Goal: Transaction & Acquisition: Purchase product/service

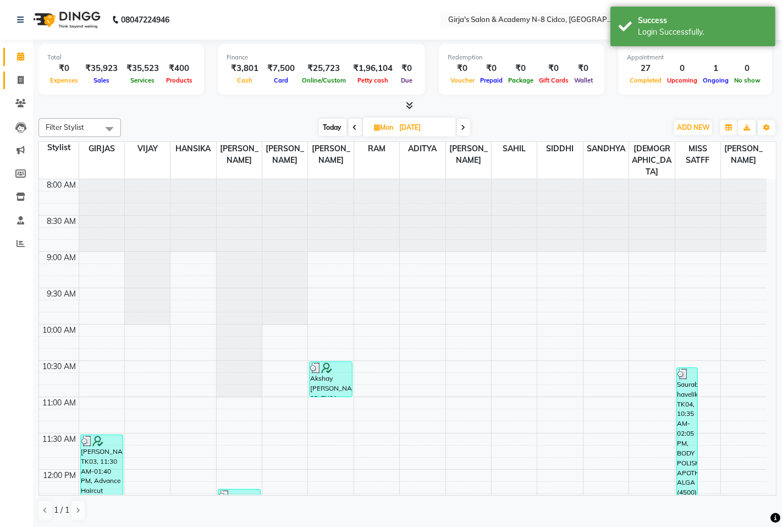
click at [7, 89] on li "Invoice" at bounding box center [16, 81] width 33 height 24
drag, startPoint x: 9, startPoint y: 84, endPoint x: 19, endPoint y: 81, distance: 9.7
click at [10, 84] on link "Invoice" at bounding box center [16, 80] width 26 height 18
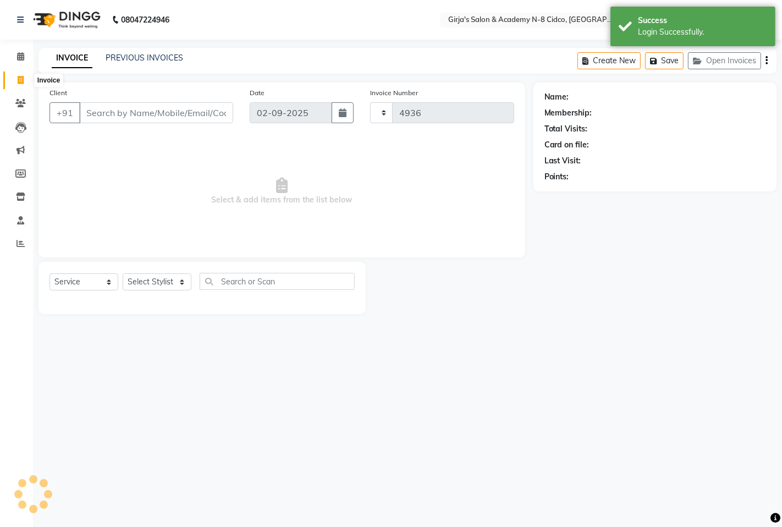
click at [28, 79] on span at bounding box center [20, 80] width 19 height 13
select select "service"
type input "4936"
click at [141, 59] on link "PREVIOUS INVOICES" at bounding box center [145, 58] width 78 height 10
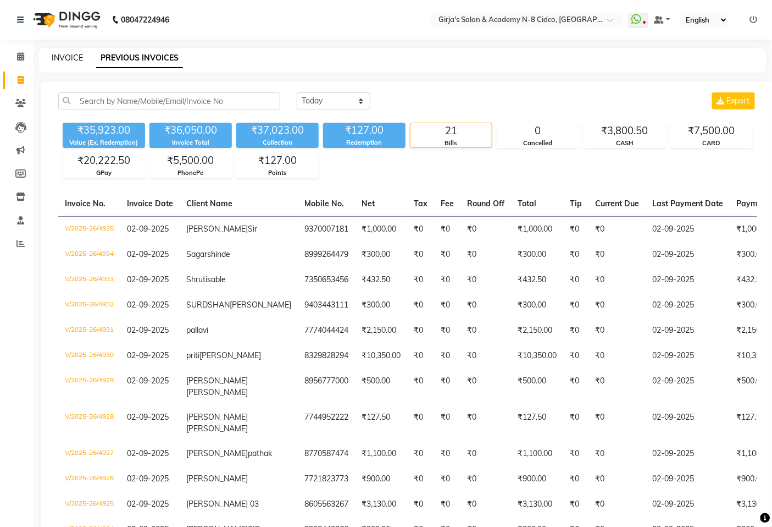
click at [69, 53] on link "INVOICE" at bounding box center [67, 58] width 31 height 10
select select "service"
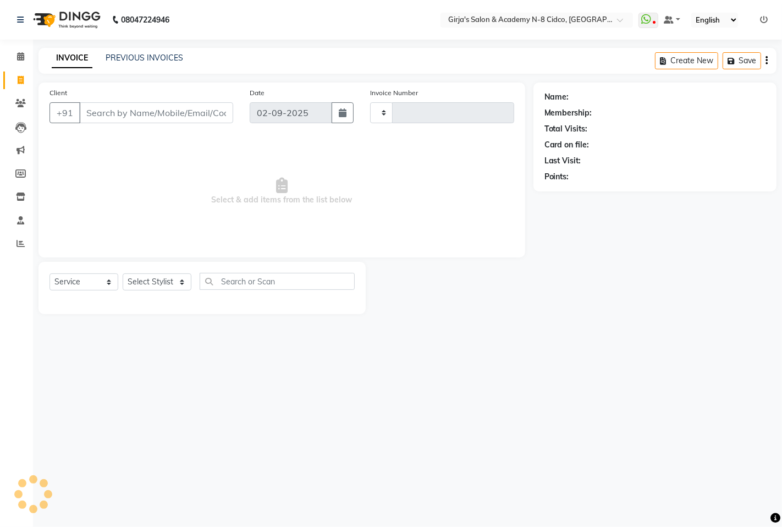
type input "4936"
select select "66"
click at [21, 48] on link "Calendar" at bounding box center [16, 57] width 26 height 18
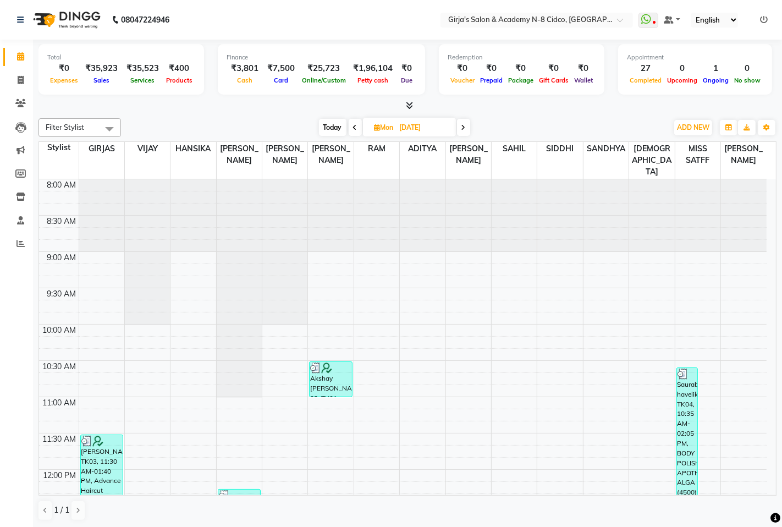
click at [353, 128] on icon at bounding box center [355, 127] width 4 height 7
type input "[DATE]"
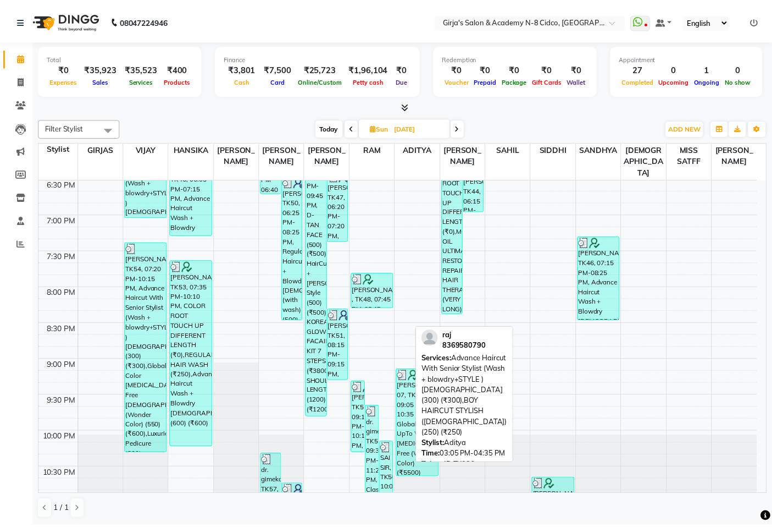
scroll to position [766, 0]
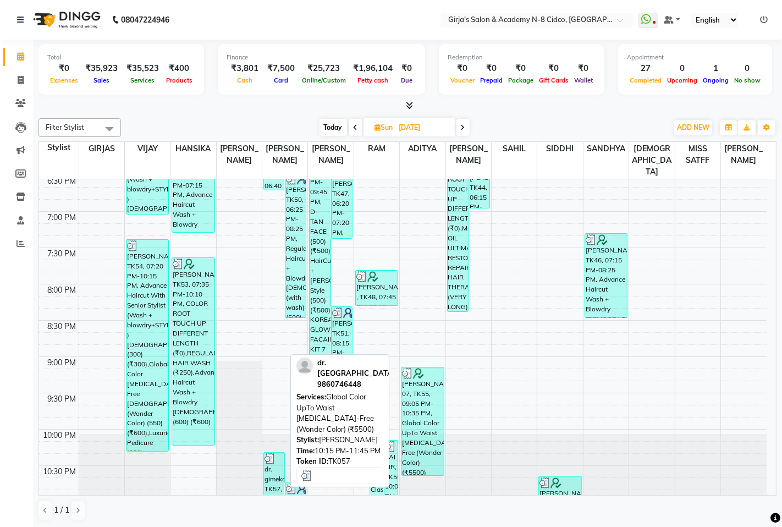
click at [269, 469] on div "dr. gimekar, TK57, 10:15 PM-11:45 PM, Global Color UpTo Waist [MEDICAL_DATA]-Fr…" at bounding box center [274, 478] width 20 height 53
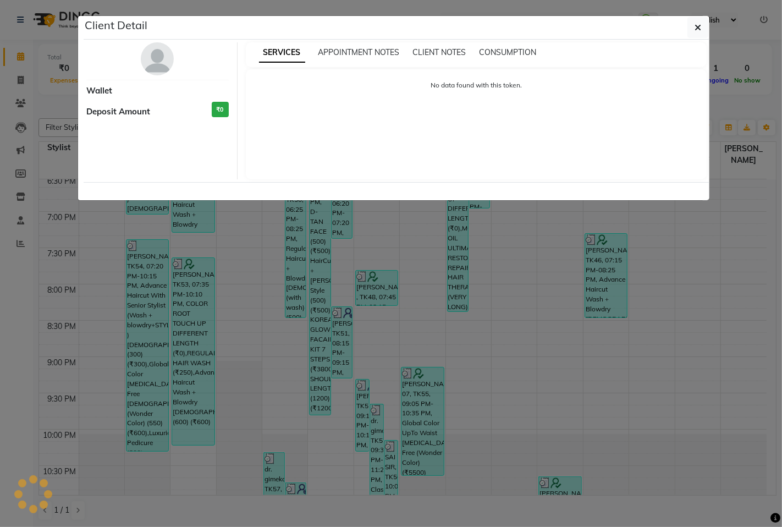
select select "3"
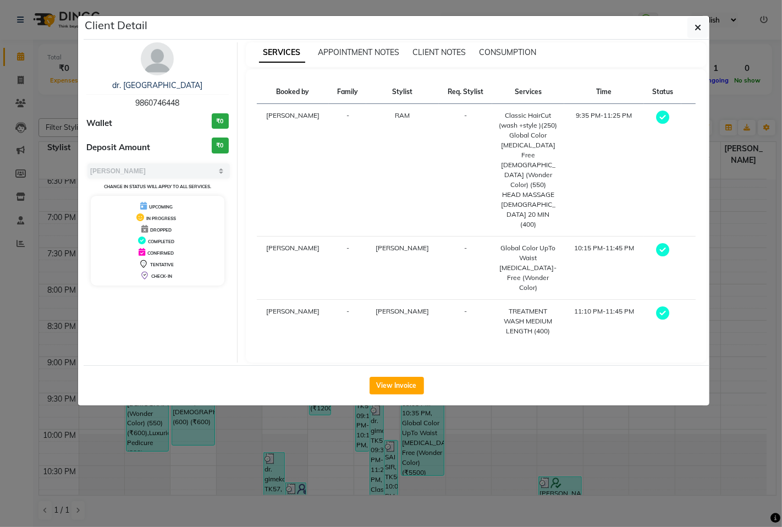
click at [398, 348] on ngb-modal-window "Client Detail dr. gimekar 9860746448 Wallet ₹0 Deposit Amount ₹0 Select MARK DO…" at bounding box center [391, 263] width 782 height 527
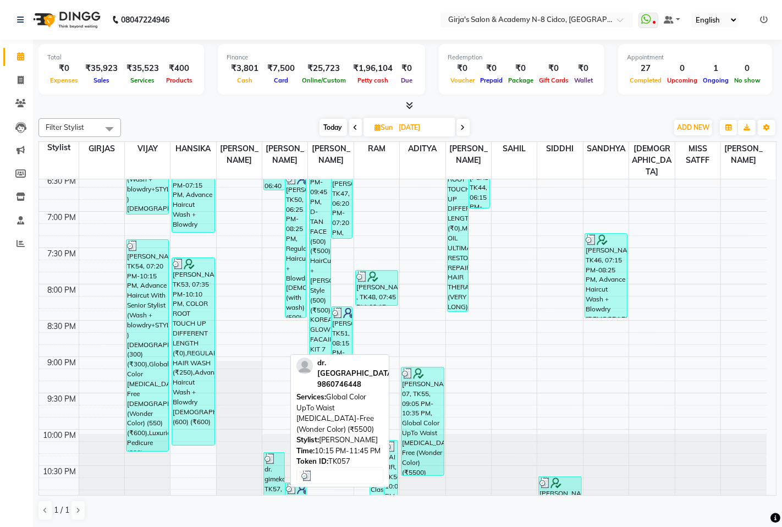
click at [268, 466] on div "dr. gimekar, TK57, 10:15 PM-11:45 PM, Global Color UpTo Waist [MEDICAL_DATA]-Fr…" at bounding box center [274, 478] width 20 height 53
select select "3"
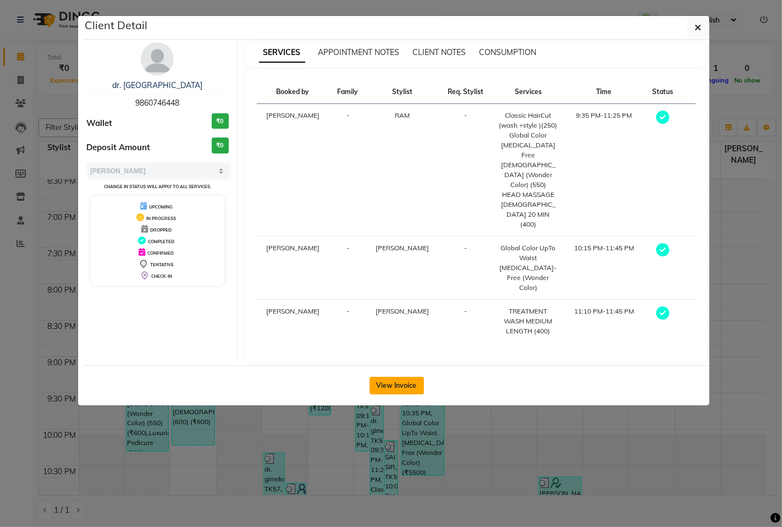
click at [405, 377] on button "View Invoice" at bounding box center [396, 386] width 54 height 18
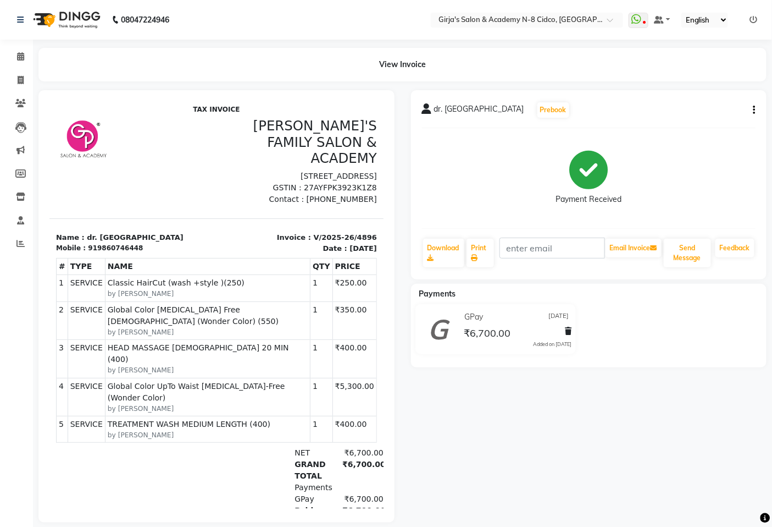
click at [753, 112] on button "button" at bounding box center [752, 110] width 7 height 12
click at [686, 128] on div "Edit Invoice" at bounding box center [681, 131] width 113 height 14
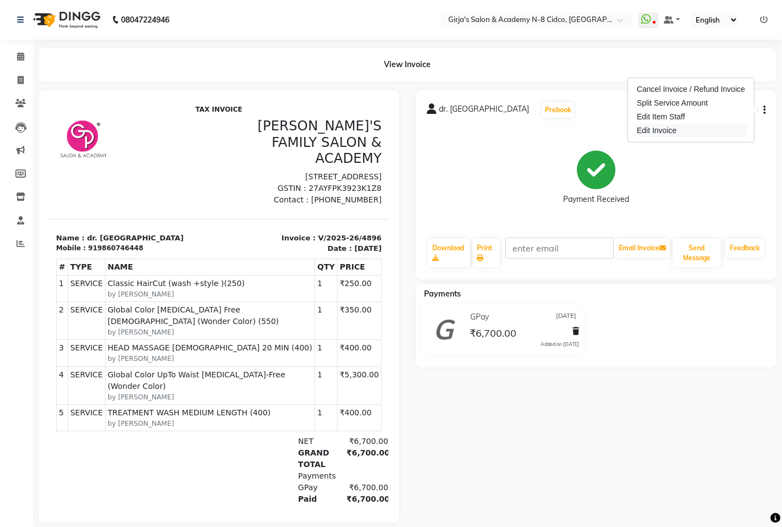
select select "service"
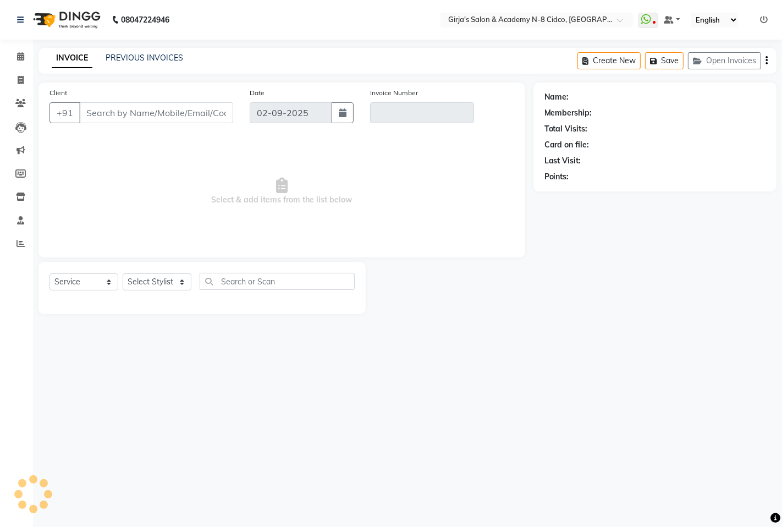
type input "9860746448"
type input "V/2025-26/4896"
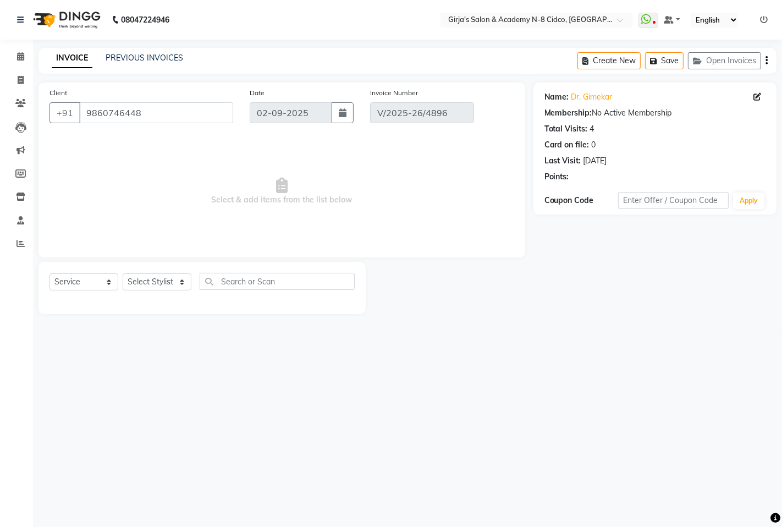
type input "[DATE]"
select select "select"
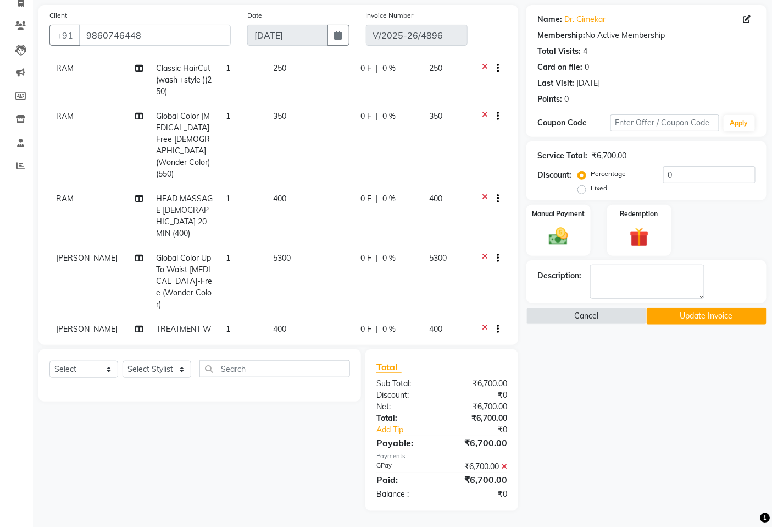
scroll to position [50, 0]
click at [267, 244] on td "5300" at bounding box center [310, 279] width 87 height 71
select select "27236"
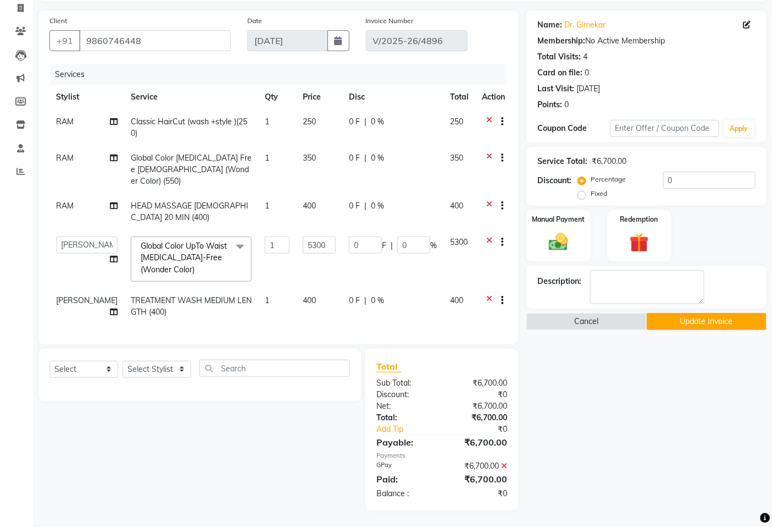
scroll to position [0, 0]
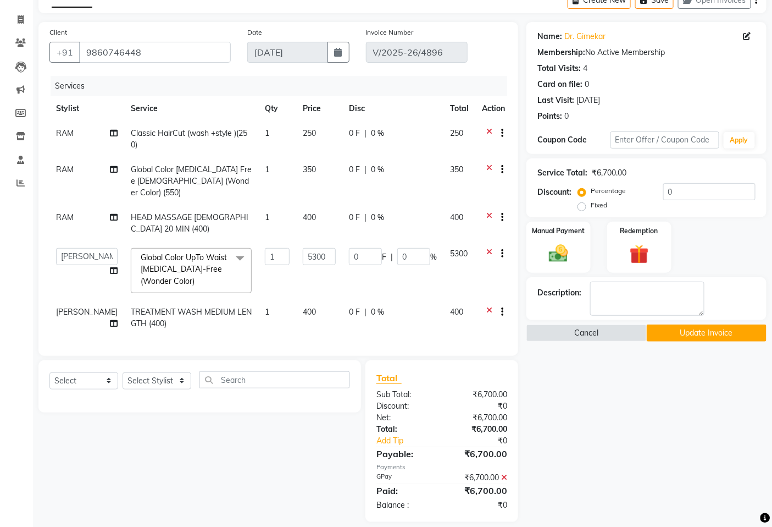
click at [296, 220] on td "400" at bounding box center [319, 223] width 46 height 36
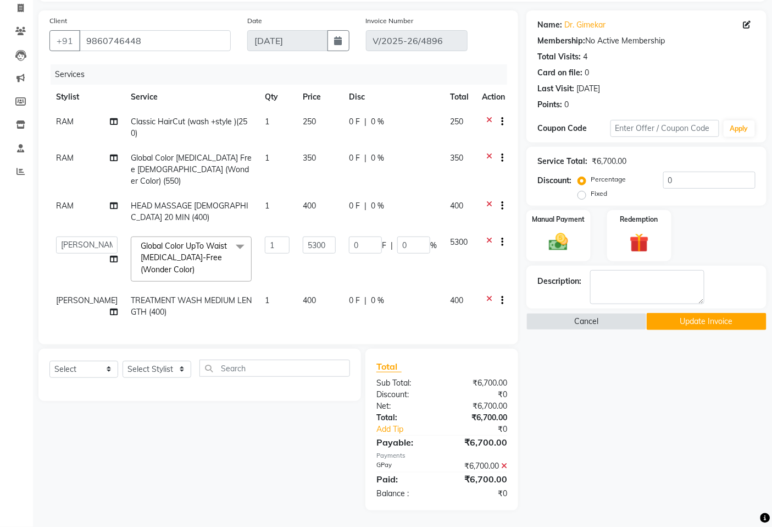
select select "34069"
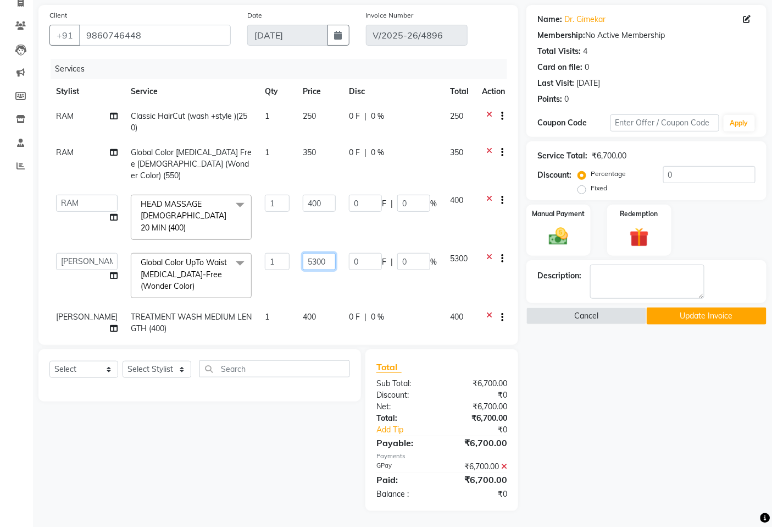
click at [314, 253] on input "5300" at bounding box center [319, 261] width 33 height 17
click at [312, 253] on input "5300" at bounding box center [319, 261] width 33 height 17
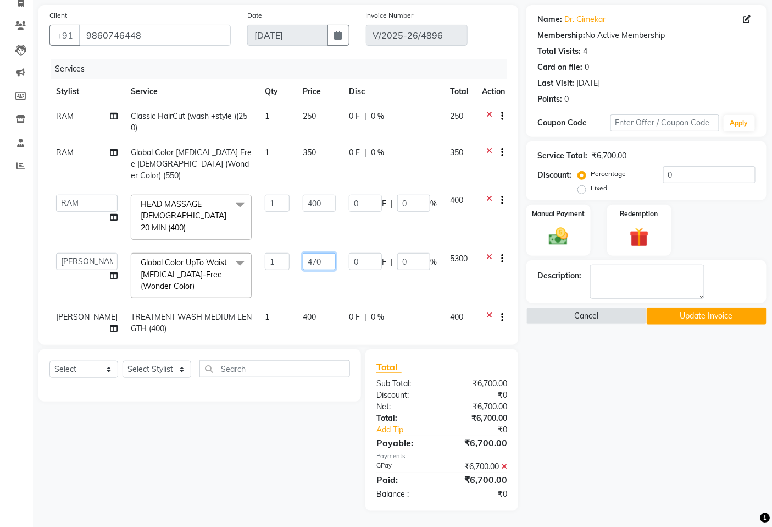
type input "4700"
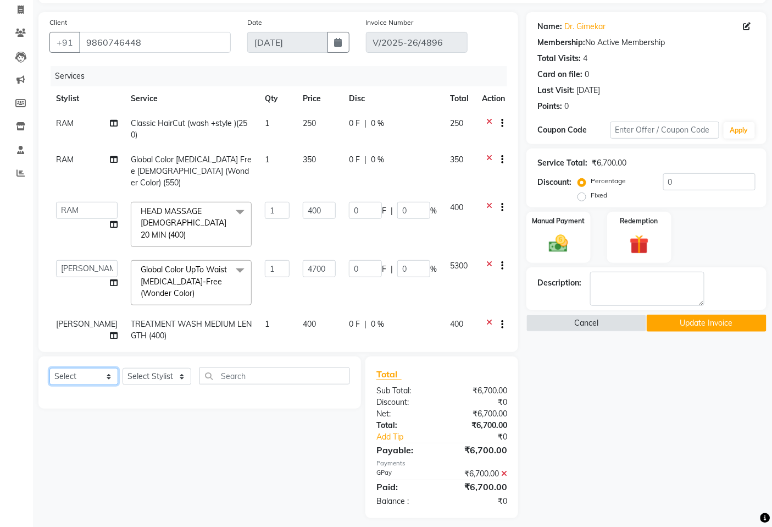
click at [99, 368] on select "Select Service Product Membership Package Voucher Prepaid Gift Card" at bounding box center [83, 376] width 69 height 17
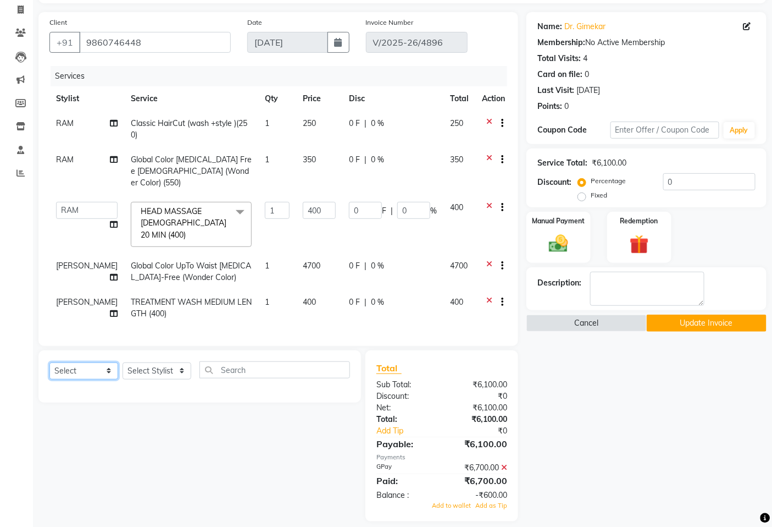
scroll to position [67, 0]
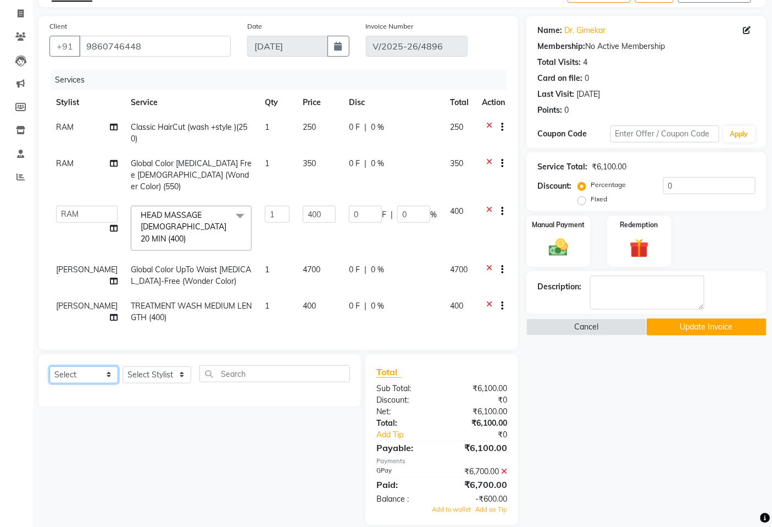
select select "service"
click at [49, 366] on select "Select Service Product Membership Package Voucher Prepaid Gift Card" at bounding box center [83, 374] width 69 height 17
click at [166, 366] on select "Select Stylist ADITYA [PERSON_NAME] BEAUTY M GIRJAS [PERSON_NAME] MISS [PERSON_…" at bounding box center [157, 374] width 69 height 17
select select "27236"
click at [123, 366] on select "Select Stylist ADITYA [PERSON_NAME] BEAUTY M GIRJAS [PERSON_NAME] MISS [PERSON_…" at bounding box center [157, 374] width 69 height 17
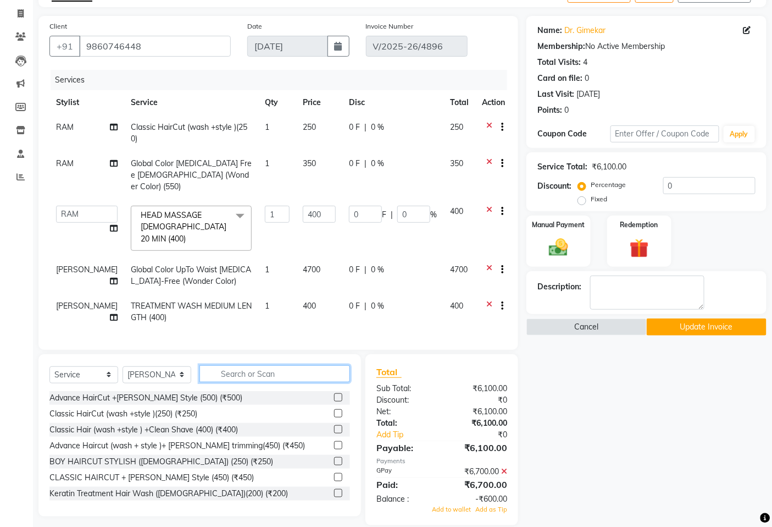
click at [242, 365] on input "text" at bounding box center [275, 373] width 151 height 17
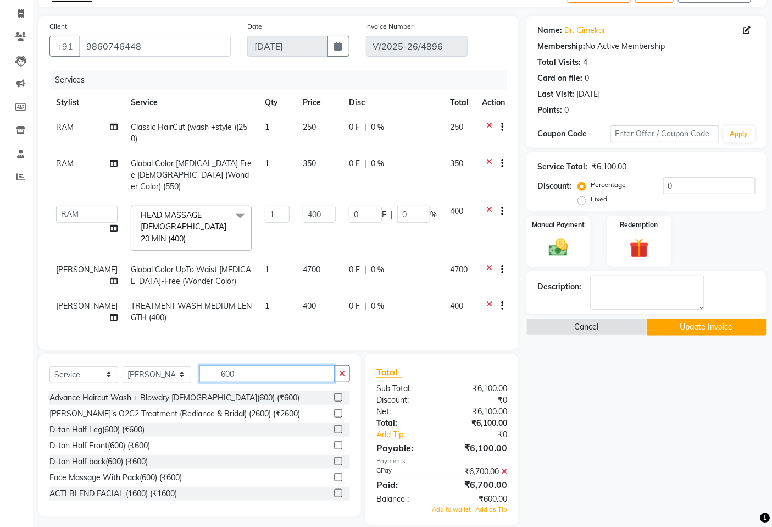
type input "600"
click at [334, 393] on label at bounding box center [338, 397] width 8 height 8
click at [334, 394] on input "checkbox" at bounding box center [337, 397] width 7 height 7
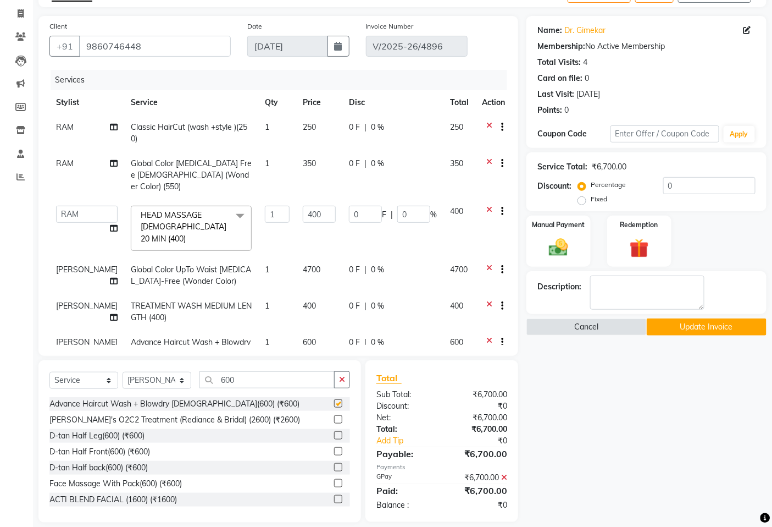
checkbox input "false"
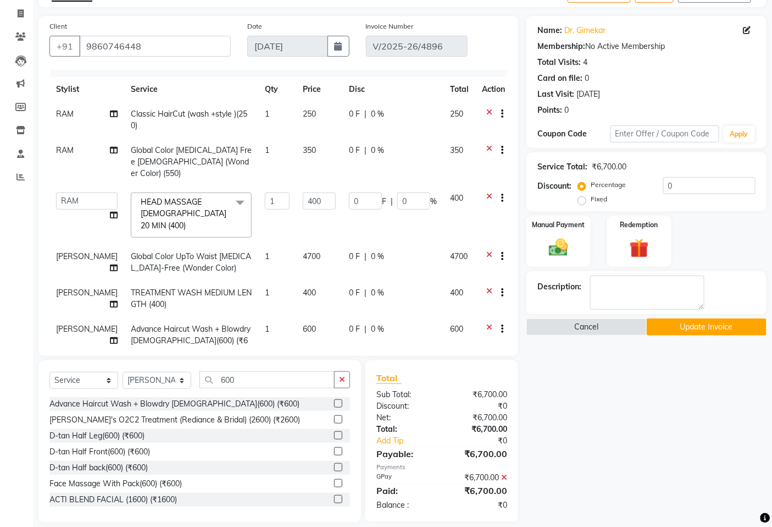
scroll to position [15, 0]
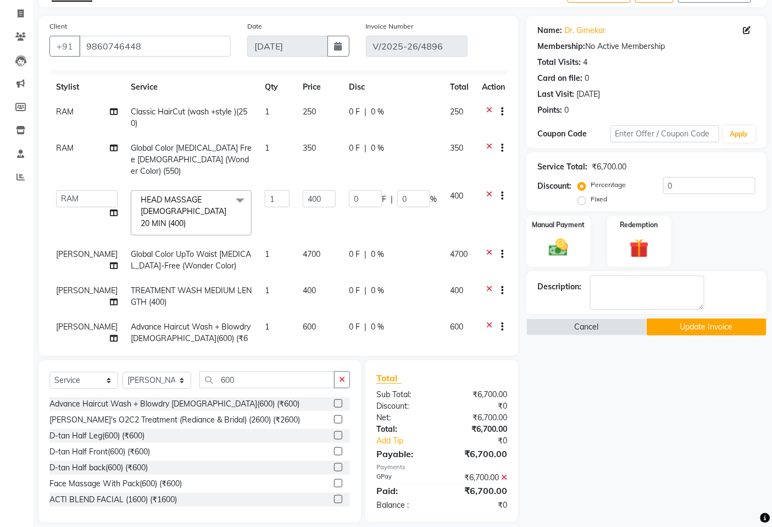
click at [506, 476] on icon at bounding box center [504, 477] width 6 height 8
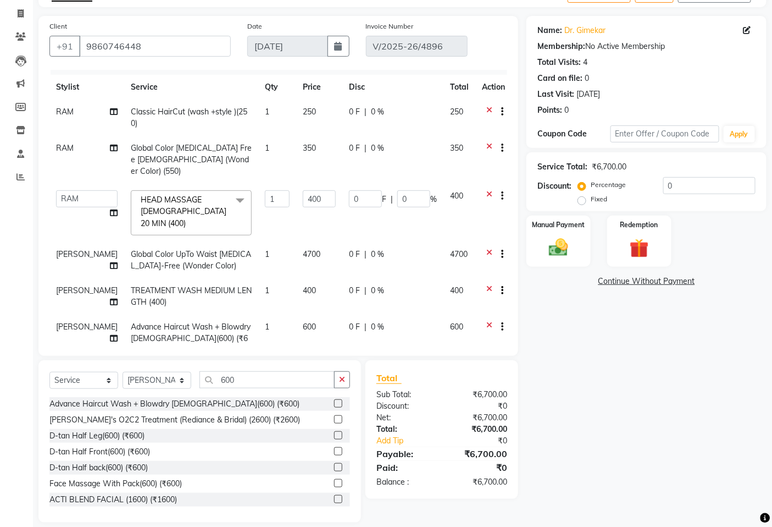
click at [74, 249] on span "[PERSON_NAME]" at bounding box center [87, 254] width 62 height 10
select select "27236"
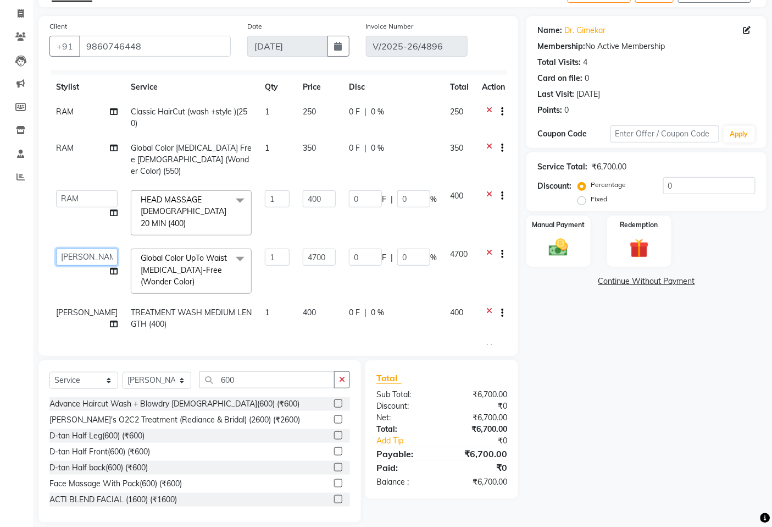
click at [74, 248] on select "[PERSON_NAME] BEAUTY M GIRJAS [PERSON_NAME] MISS SATFF [PERSON_NAME] RAM [PERSO…" at bounding box center [87, 256] width 62 height 17
select select "66554"
click at [92, 248] on select "[PERSON_NAME] BEAUTY M GIRJAS [PERSON_NAME] MISS SATFF [PERSON_NAME] RAM [PERSO…" at bounding box center [87, 256] width 62 height 17
click at [56, 248] on select "[PERSON_NAME] BEAUTY M GIRJAS [PERSON_NAME] MISS SATFF [PERSON_NAME] RAM [PERSO…" at bounding box center [87, 256] width 62 height 17
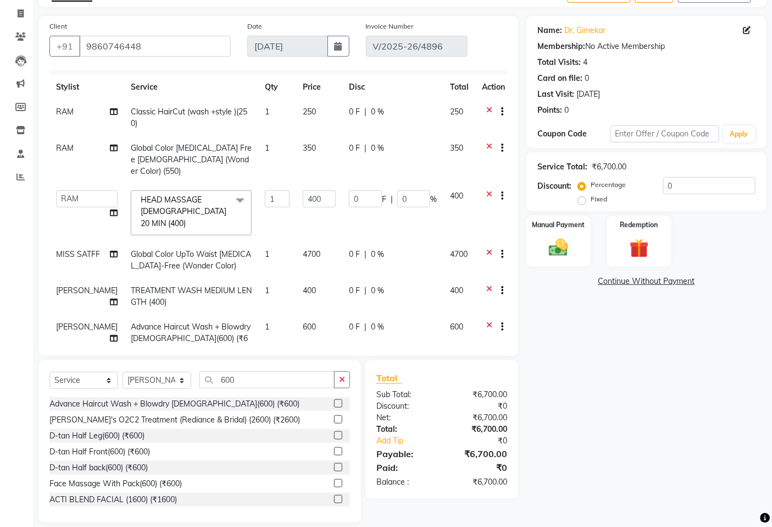
click at [7, 248] on div "Calendar Invoice Clients Leads Marketing Members Inventory Staff Reports Comple…" at bounding box center [74, 243] width 148 height 557
click at [64, 249] on span "MISS SATFF" at bounding box center [78, 254] width 44 height 10
select select "66554"
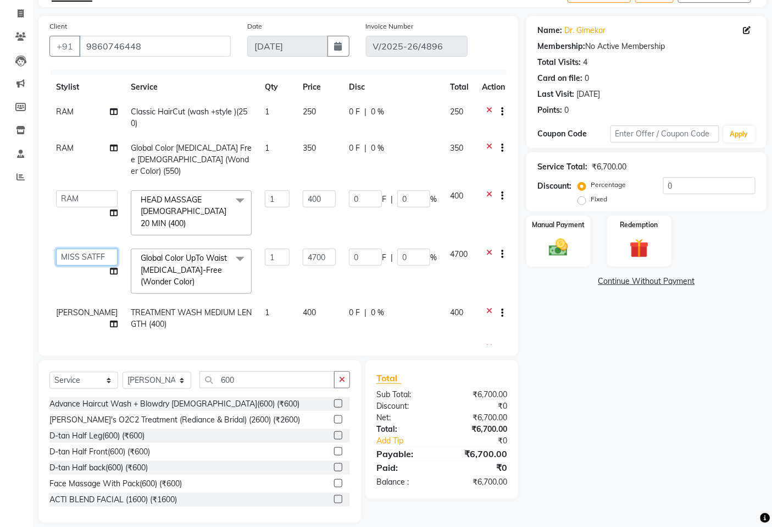
click at [68, 248] on select "[PERSON_NAME] BEAUTY M GIRJAS [PERSON_NAME] MISS SATFF [PERSON_NAME] RAM [PERSO…" at bounding box center [87, 256] width 62 height 17
click at [56, 248] on select "[PERSON_NAME] BEAUTY M GIRJAS [PERSON_NAME] MISS SATFF [PERSON_NAME] RAM [PERSO…" at bounding box center [87, 256] width 62 height 17
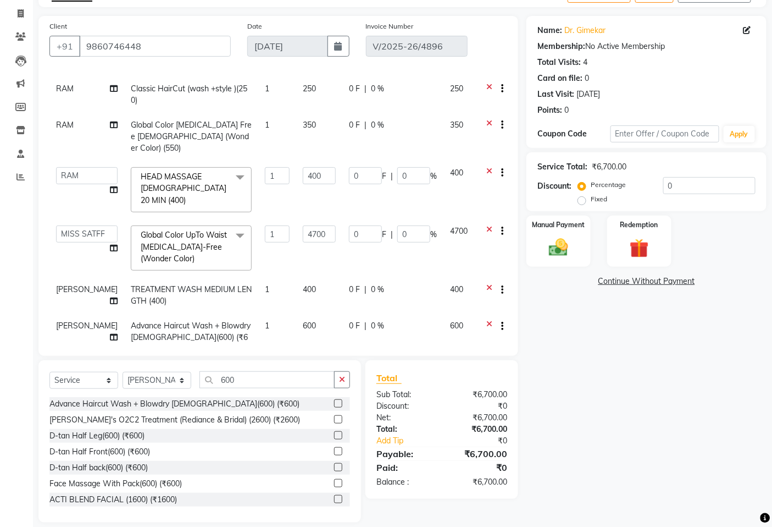
click at [456, 488] on div "Total Sub Total: ₹6,700.00 Discount: ₹0 Net: ₹6,700.00 Total: ₹6,700.00 Add Tip…" at bounding box center [442, 429] width 153 height 139
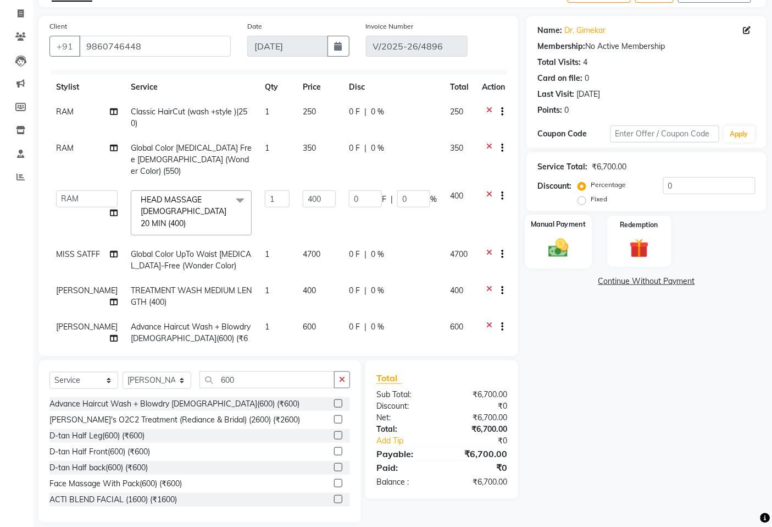
click at [561, 237] on img at bounding box center [559, 247] width 33 height 23
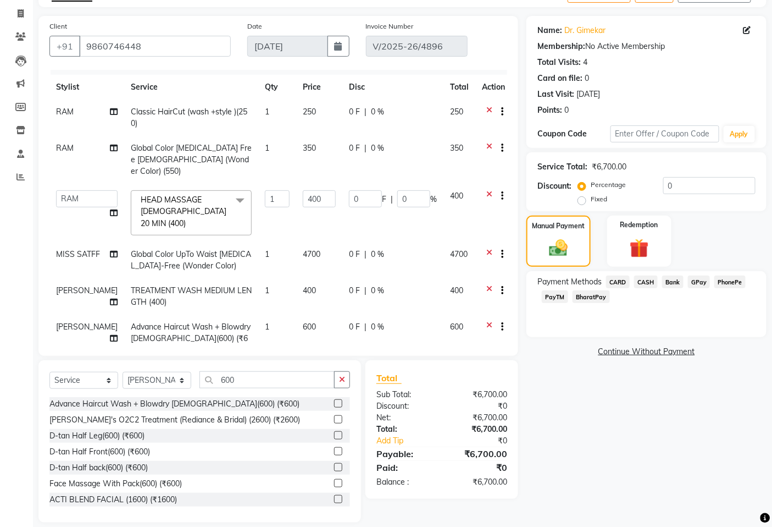
click at [699, 282] on span "GPay" at bounding box center [699, 281] width 23 height 13
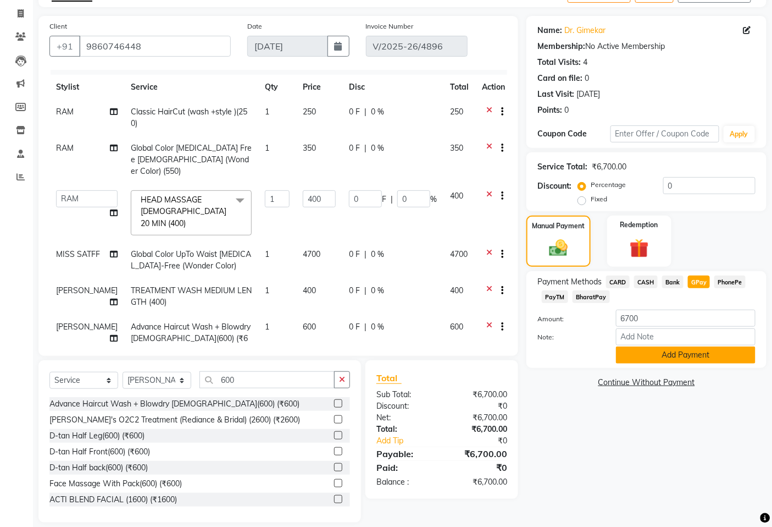
click at [667, 354] on button "Add Payment" at bounding box center [686, 354] width 140 height 17
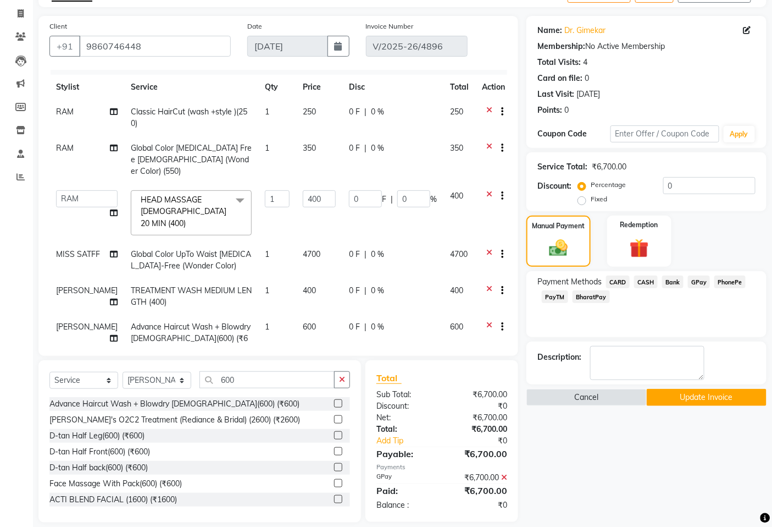
click at [697, 401] on button "Update Invoice" at bounding box center [707, 397] width 120 height 17
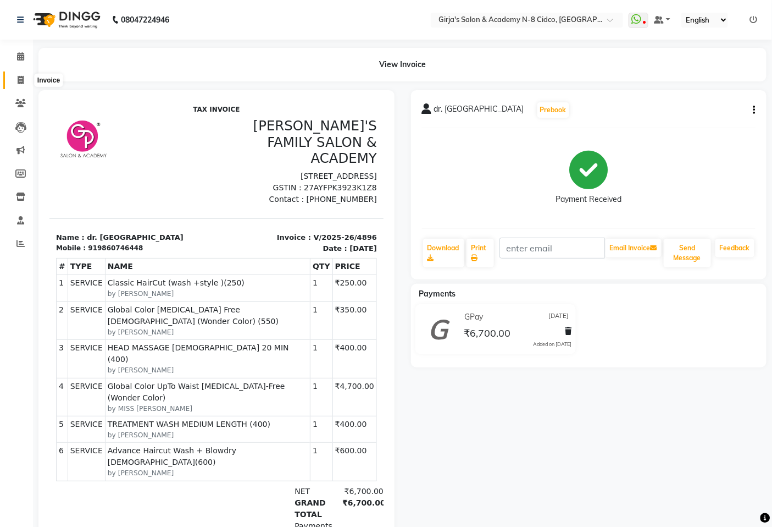
click at [19, 86] on span at bounding box center [20, 80] width 19 height 13
select select "service"
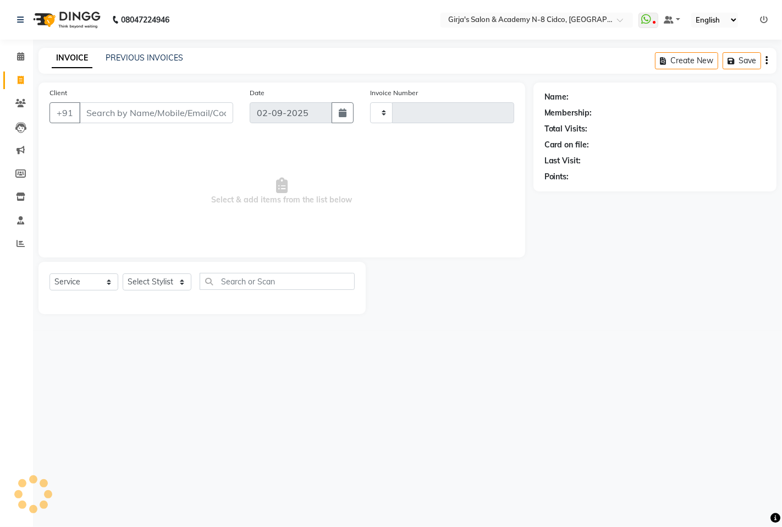
type input "4936"
select select "66"
click at [539, 18] on input "text" at bounding box center [525, 20] width 159 height 11
click at [106, 56] on link "PREVIOUS INVOICES" at bounding box center [145, 58] width 78 height 10
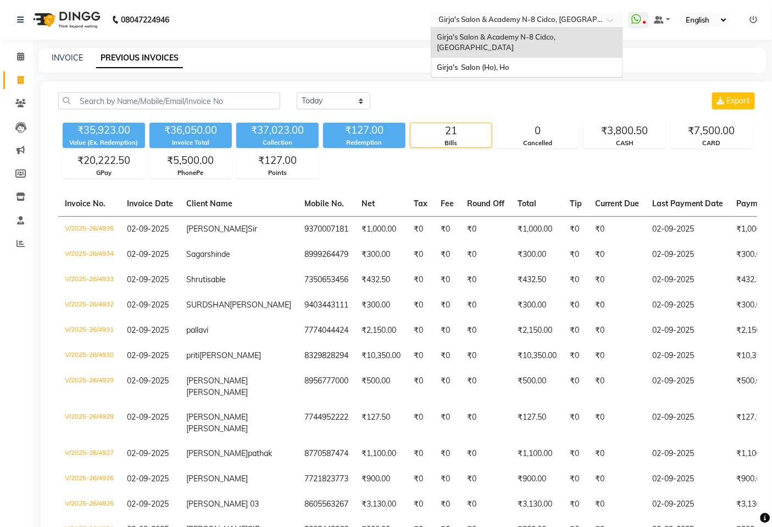
drag, startPoint x: 543, startPoint y: 20, endPoint x: 517, endPoint y: 81, distance: 66.3
click at [543, 20] on input "text" at bounding box center [516, 20] width 159 height 11
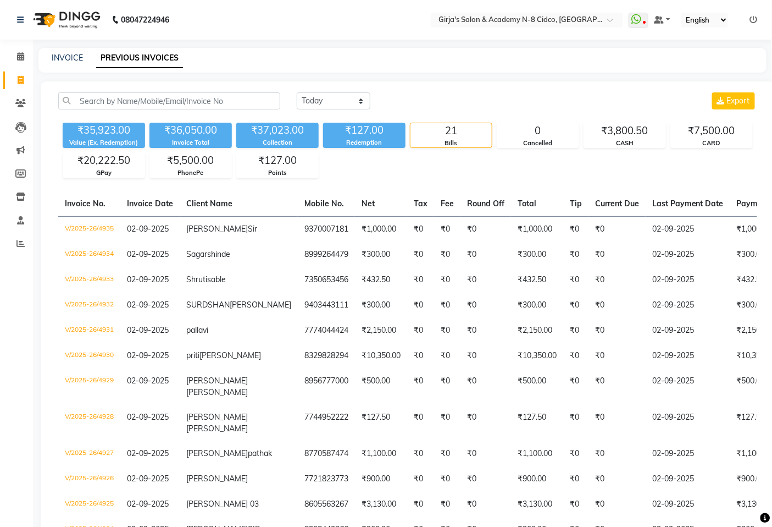
click at [356, 55] on div "INVOICE PREVIOUS INVOICES" at bounding box center [395, 58] width 715 height 12
click at [14, 54] on span at bounding box center [20, 57] width 19 height 13
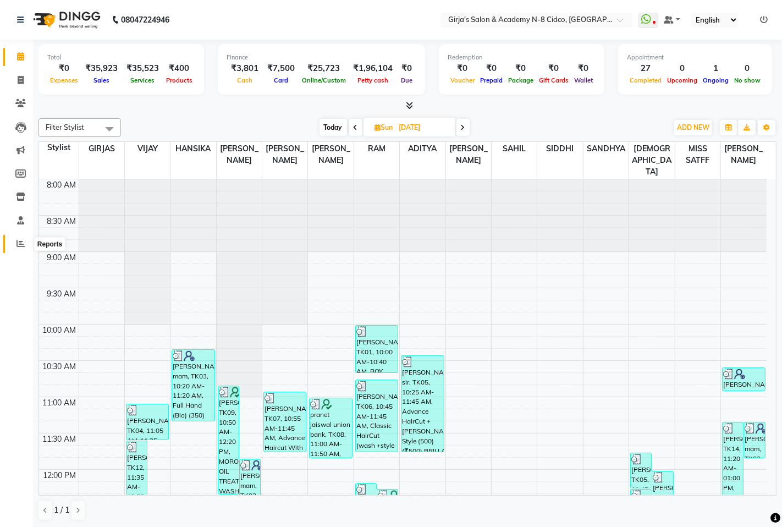
click at [14, 250] on span at bounding box center [20, 243] width 19 height 13
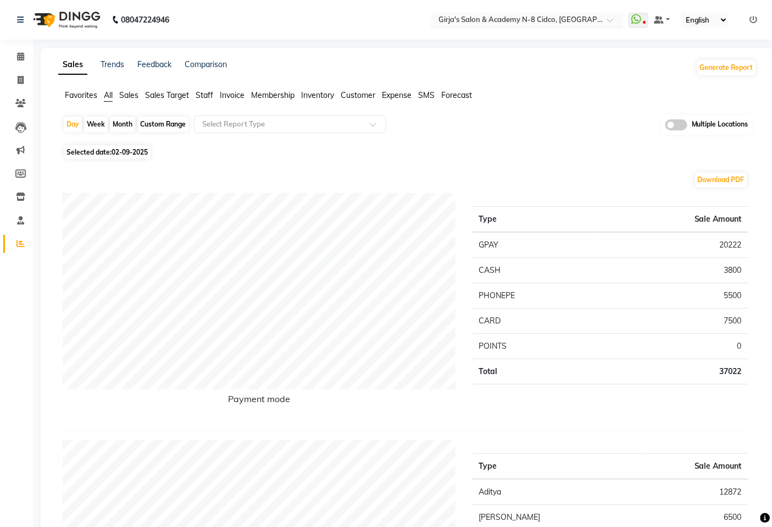
click at [520, 20] on input "text" at bounding box center [516, 20] width 159 height 11
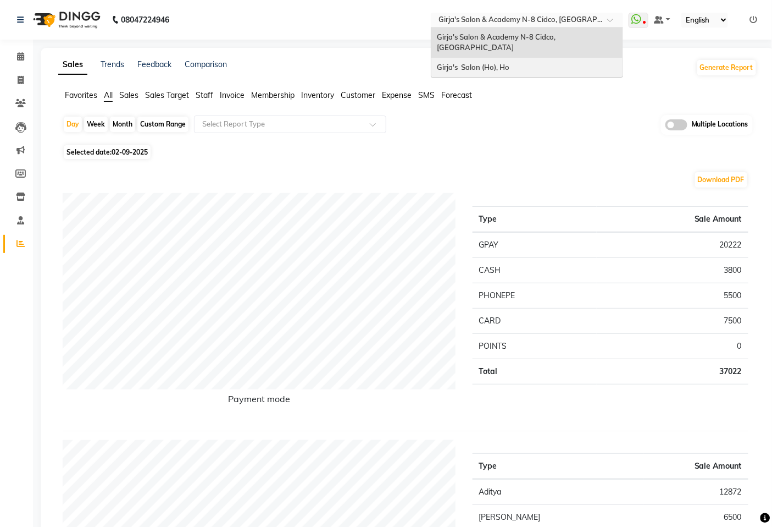
click at [203, 97] on span "Staff" at bounding box center [205, 95] width 18 height 10
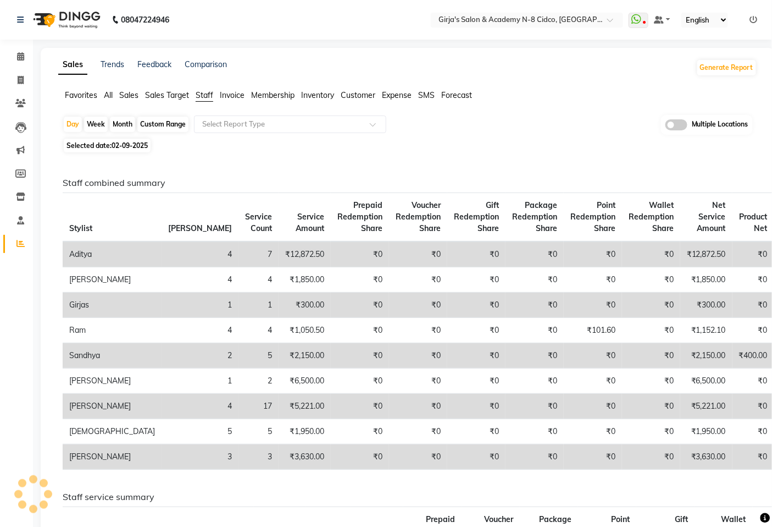
click at [266, 96] on span "Membership" at bounding box center [272, 95] width 43 height 10
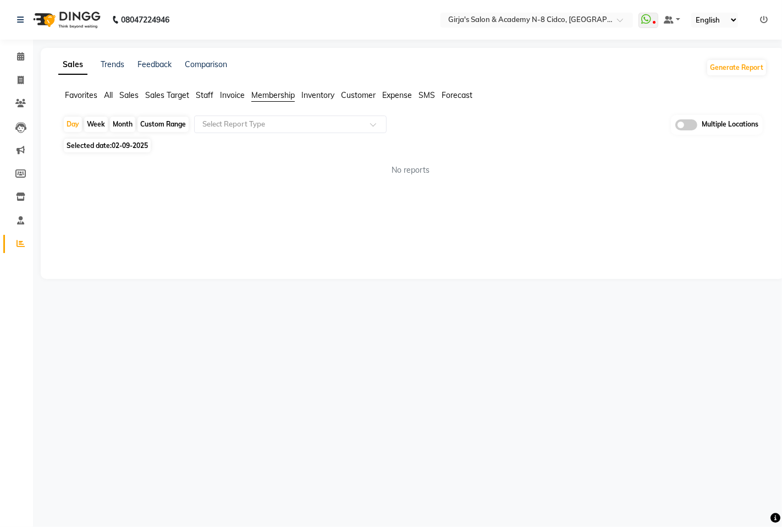
click at [232, 98] on span "Invoice" at bounding box center [232, 95] width 25 height 10
click at [113, 126] on div "Month" at bounding box center [122, 124] width 25 height 15
select select "9"
select select "2025"
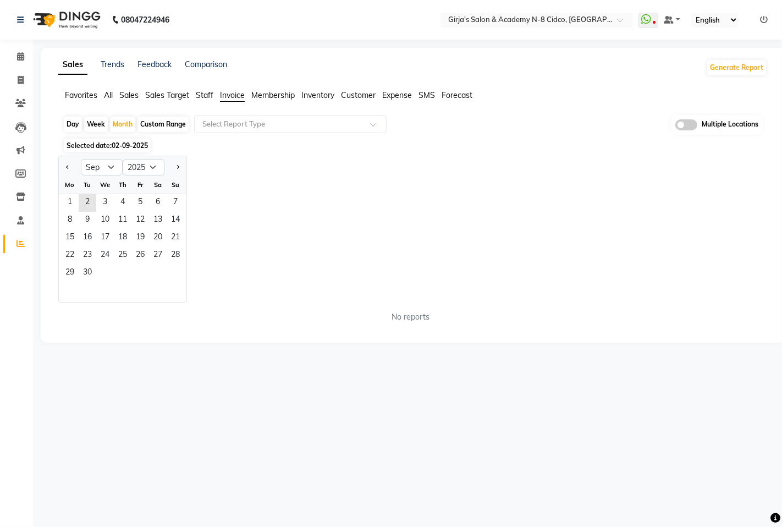
click at [59, 168] on div at bounding box center [70, 167] width 22 height 18
drag, startPoint x: 31, startPoint y: 55, endPoint x: 16, endPoint y: 58, distance: 15.1
click at [25, 58] on app-home "08047224946 Select Location × Girja's Salon & Academy N-8 Cidco, [GEOGRAPHIC_DA…" at bounding box center [391, 179] width 782 height 359
click at [17, 58] on icon at bounding box center [20, 56] width 7 height 8
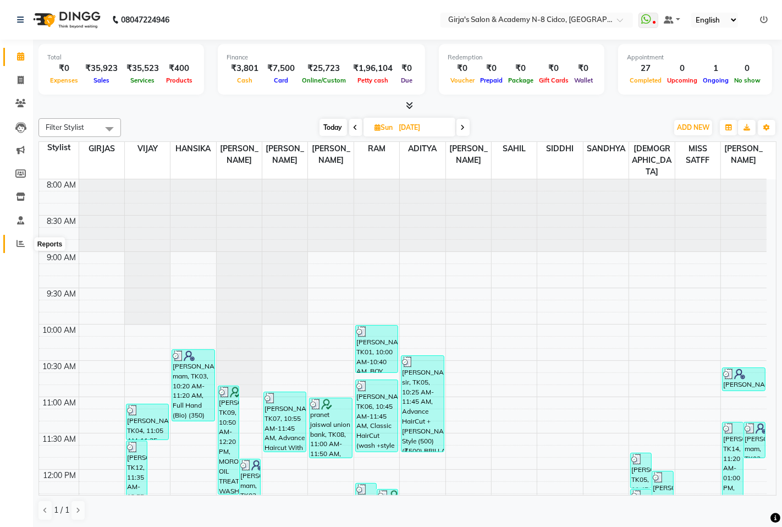
drag, startPoint x: 19, startPoint y: 242, endPoint x: 34, endPoint y: 234, distance: 16.7
click at [19, 242] on icon at bounding box center [20, 243] width 8 height 8
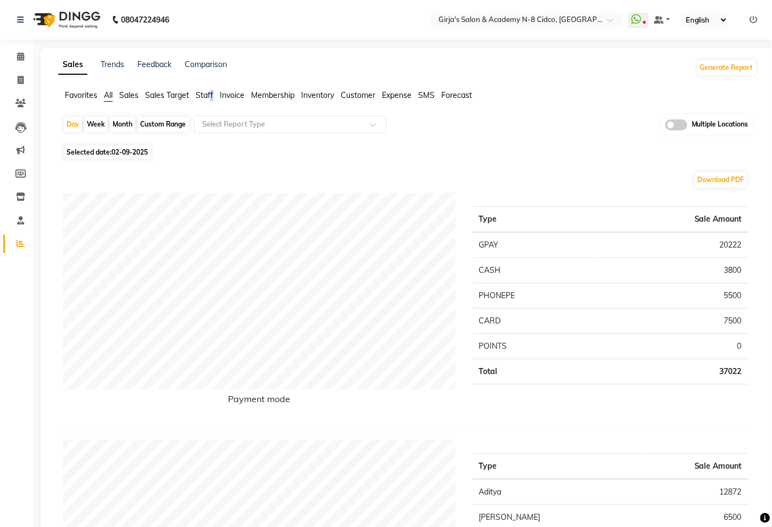
click at [212, 97] on span "Staff" at bounding box center [205, 95] width 18 height 10
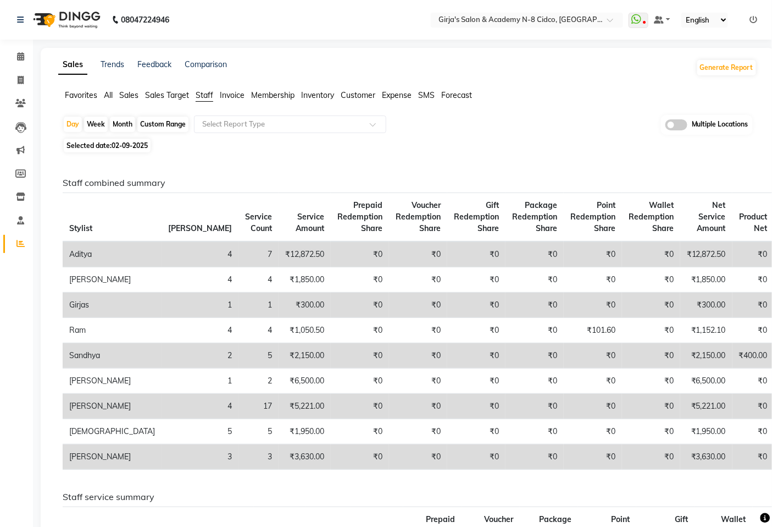
click at [123, 129] on div "Month" at bounding box center [122, 124] width 25 height 15
select select "9"
select select "2025"
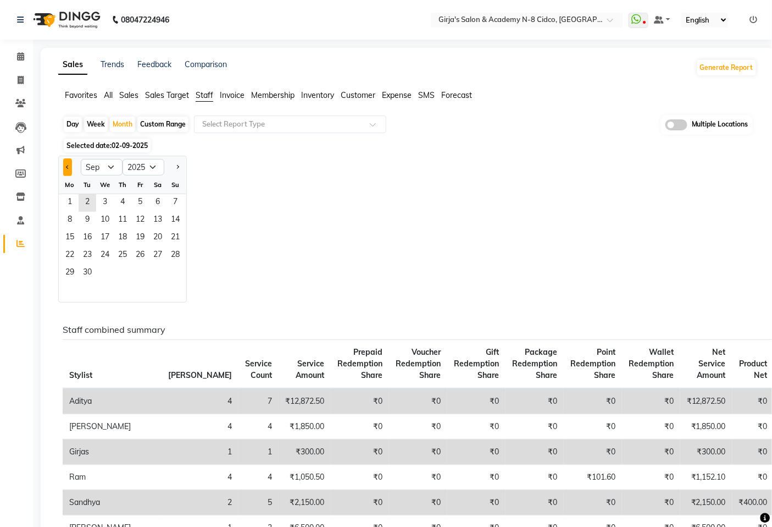
click at [69, 162] on button "Previous month" at bounding box center [67, 167] width 9 height 18
select select "8"
click at [145, 205] on span "1" at bounding box center [140, 203] width 18 height 18
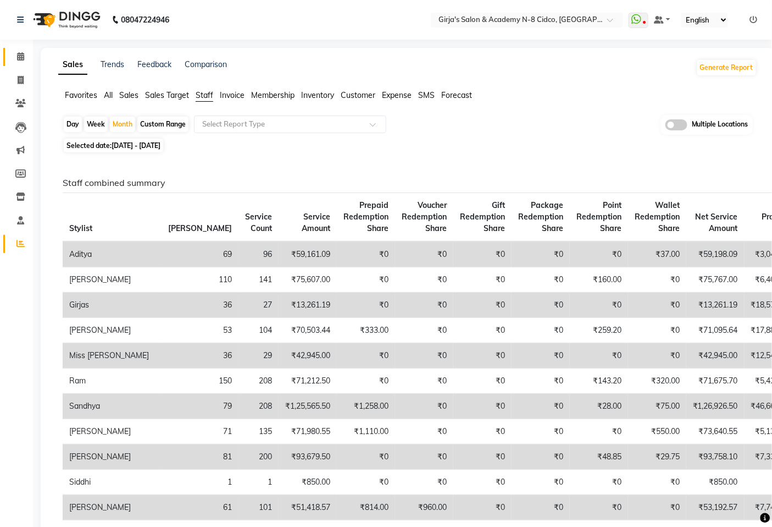
click at [13, 56] on span at bounding box center [20, 57] width 19 height 13
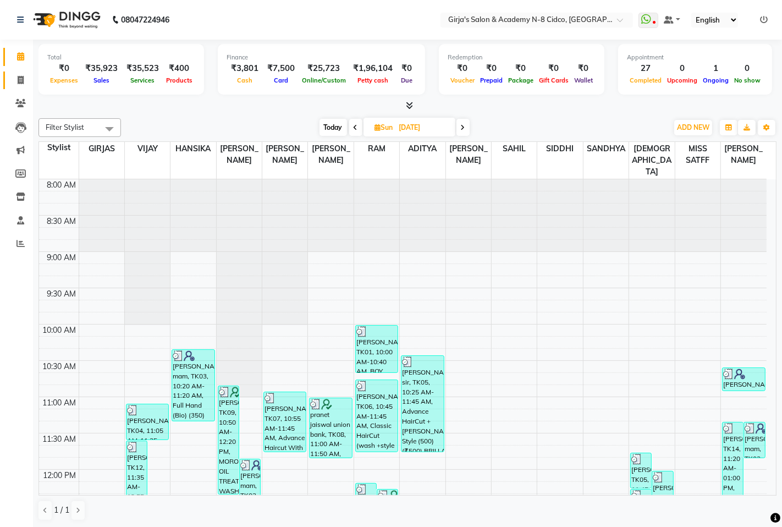
click at [11, 80] on span at bounding box center [20, 80] width 19 height 13
select select "service"
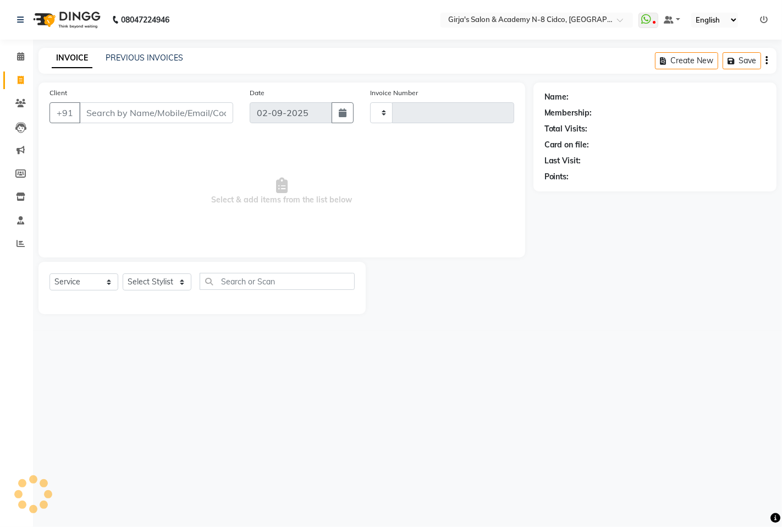
type input "4936"
select select "66"
click at [145, 63] on div "PREVIOUS INVOICES" at bounding box center [145, 58] width 78 height 12
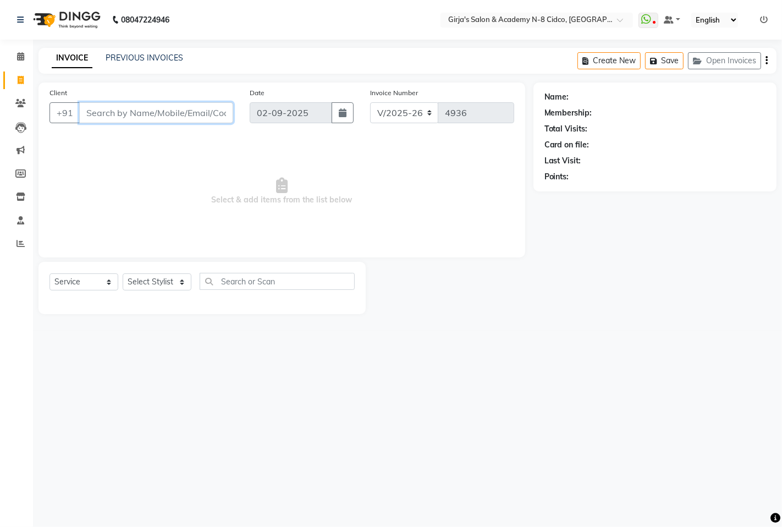
click at [116, 112] on input "Client" at bounding box center [156, 112] width 154 height 21
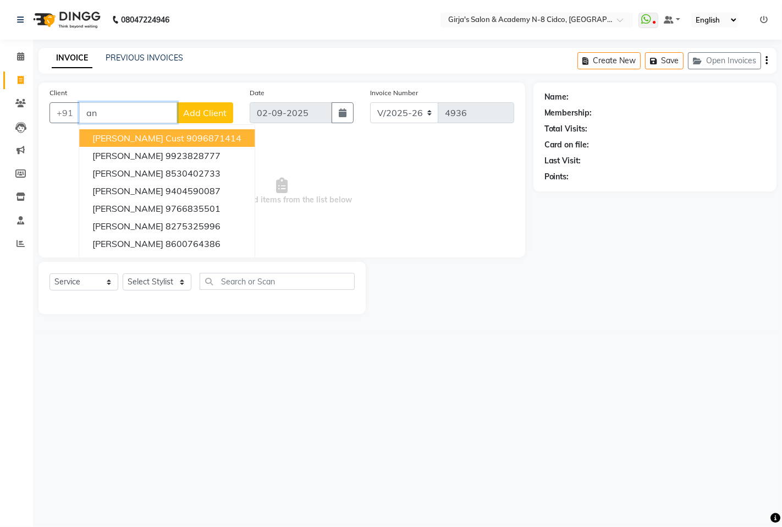
type input "a"
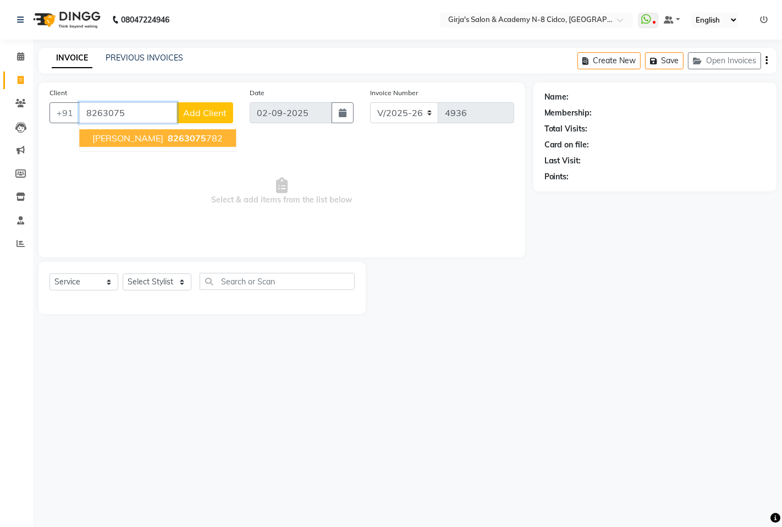
drag, startPoint x: 173, startPoint y: 129, endPoint x: 167, endPoint y: 135, distance: 8.2
click at [167, 135] on button "[PERSON_NAME] 8263075 782" at bounding box center [157, 138] width 157 height 18
type input "8263075782"
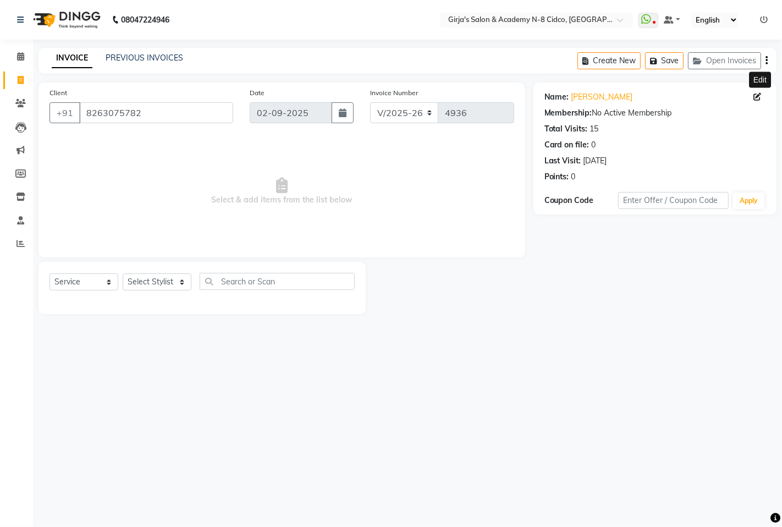
click at [756, 95] on icon at bounding box center [757, 97] width 8 height 8
select select "22"
select select "[DEMOGRAPHIC_DATA]"
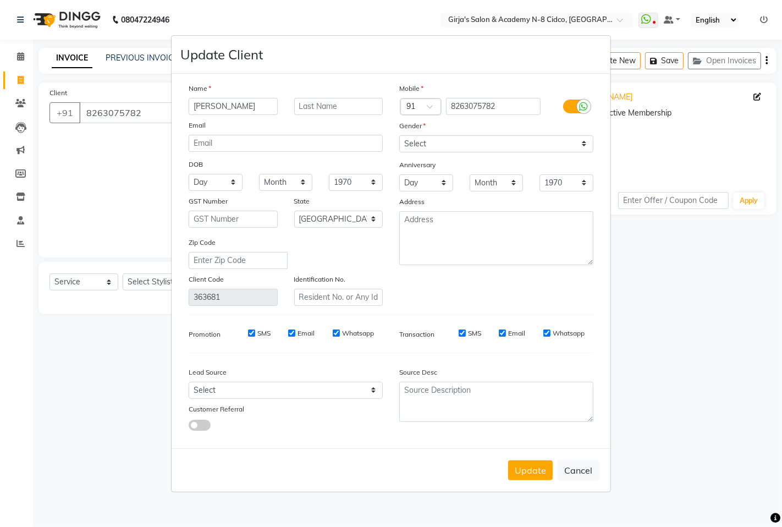
type input "[PERSON_NAME]"
drag, startPoint x: 494, startPoint y: 136, endPoint x: 487, endPoint y: 141, distance: 8.6
click at [493, 136] on select "Select [DEMOGRAPHIC_DATA] [DEMOGRAPHIC_DATA] Other Prefer Not To Say" at bounding box center [496, 143] width 194 height 17
click at [399, 135] on select "Select [DEMOGRAPHIC_DATA] [DEMOGRAPHIC_DATA] Other Prefer Not To Say" at bounding box center [496, 143] width 194 height 17
click at [537, 462] on button "Update" at bounding box center [530, 470] width 45 height 20
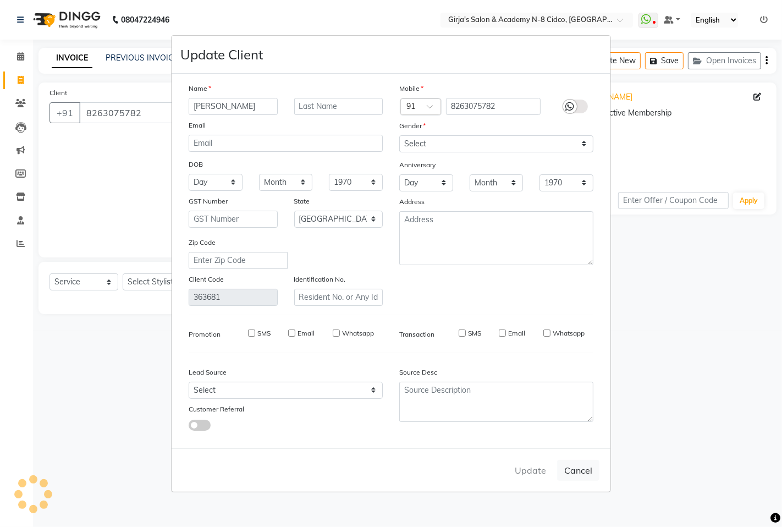
select select
select select "null"
select select
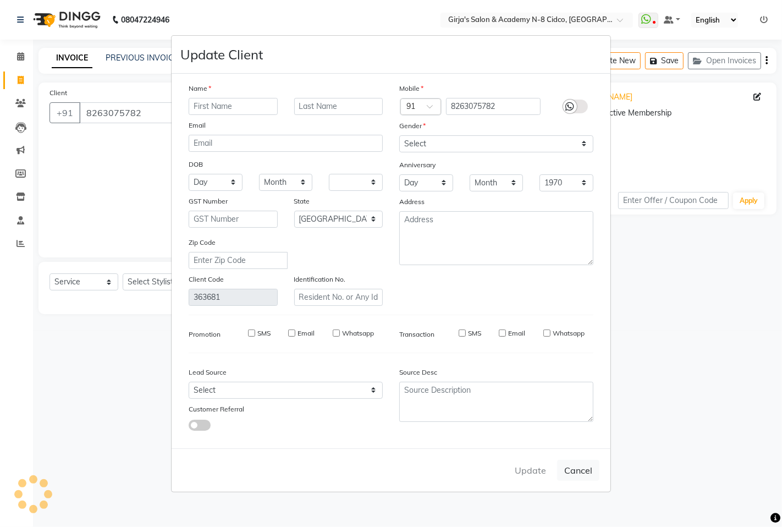
select select
checkbox input "false"
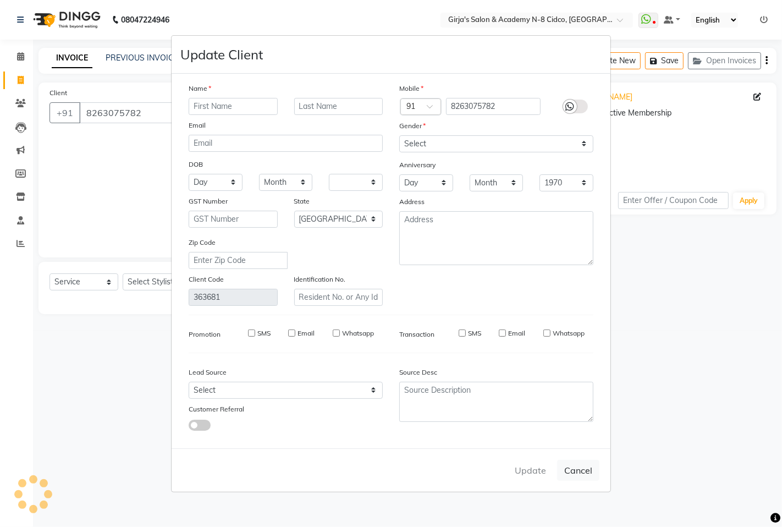
checkbox input "false"
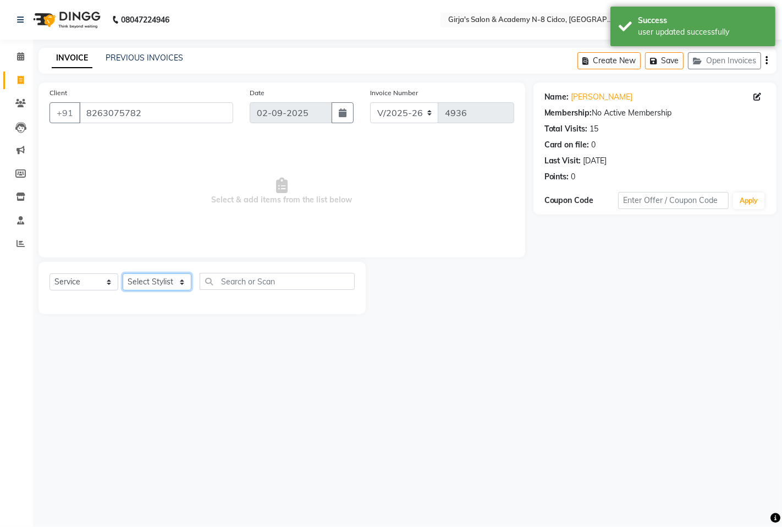
click at [143, 281] on select "Select Stylist ADITYA [PERSON_NAME] BEAUTY M GIRJAS [PERSON_NAME] MISS [PERSON_…" at bounding box center [157, 281] width 69 height 17
click at [123, 274] on select "Select Stylist ADITYA [PERSON_NAME] BEAUTY M GIRJAS [PERSON_NAME] MISS [PERSON_…" at bounding box center [157, 281] width 69 height 17
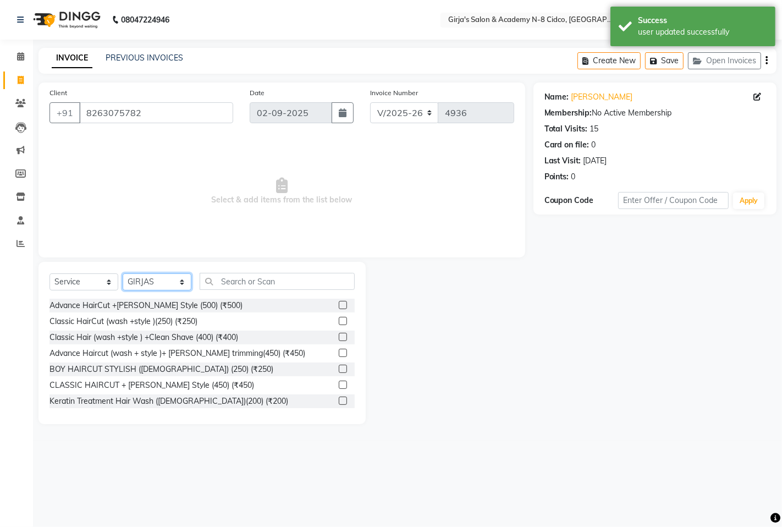
click at [141, 280] on select "Select Stylist ADITYA [PERSON_NAME] BEAUTY M GIRJAS [PERSON_NAME] MISS [PERSON_…" at bounding box center [157, 281] width 69 height 17
select select "66554"
click at [123, 274] on select "Select Stylist ADITYA [PERSON_NAME] BEAUTY M GIRJAS [PERSON_NAME] MISS [PERSON_…" at bounding box center [157, 281] width 69 height 17
click at [90, 283] on select "Select Service Product Membership Package Voucher Prepaid Gift Card" at bounding box center [83, 281] width 69 height 17
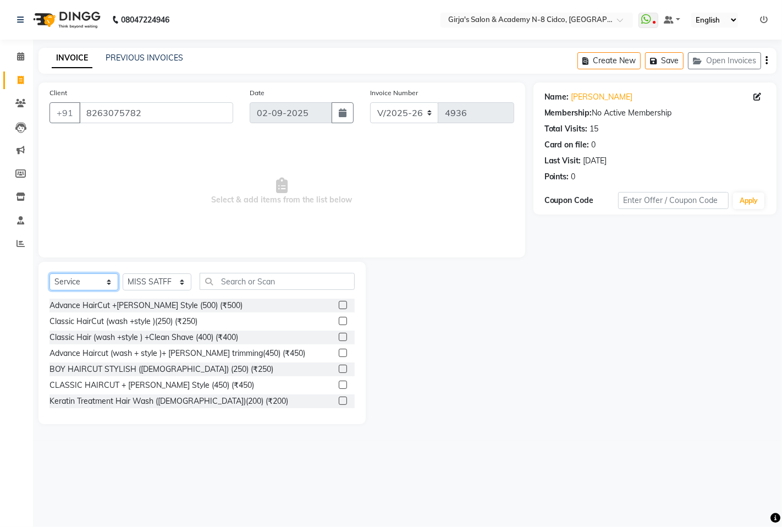
select select "product"
click at [49, 274] on select "Select Service Product Membership Package Voucher Prepaid Gift Card" at bounding box center [83, 281] width 69 height 17
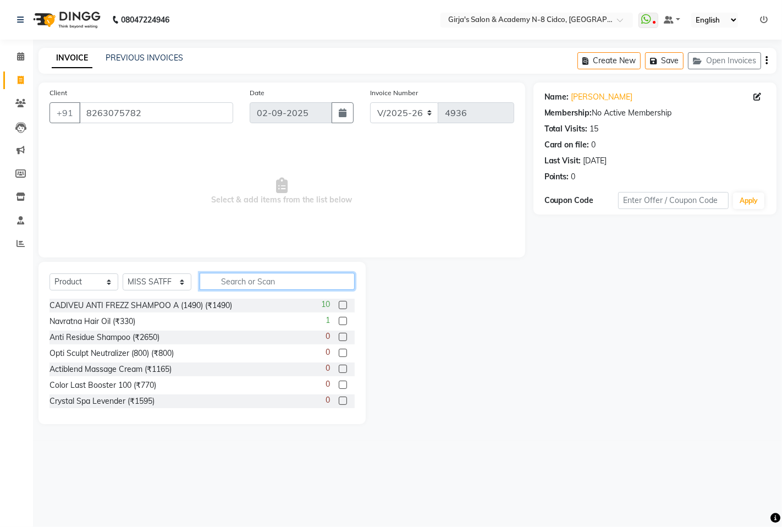
click at [227, 286] on input "text" at bounding box center [277, 281] width 155 height 17
type input "scalp p"
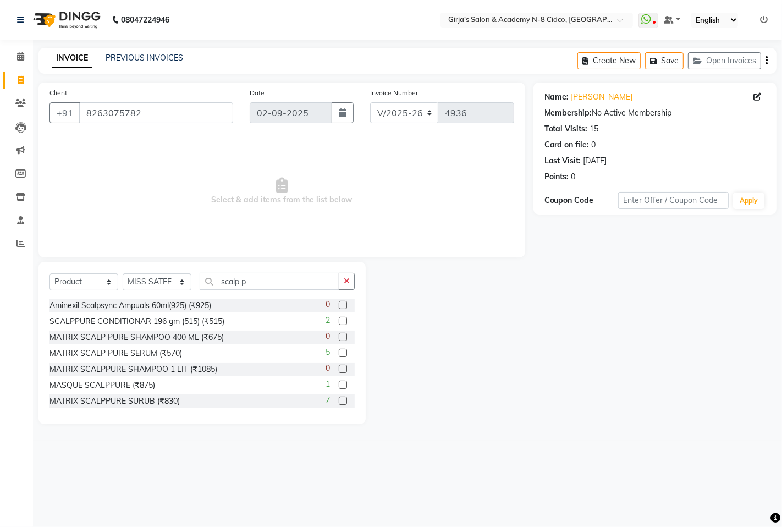
click at [353, 401] on div "Aminexil Scalpsync Ampuals 60ml(925) (₹925) 0 SCALPPURE CONDITIONAR 196 gm (515…" at bounding box center [201, 354] width 305 height 110
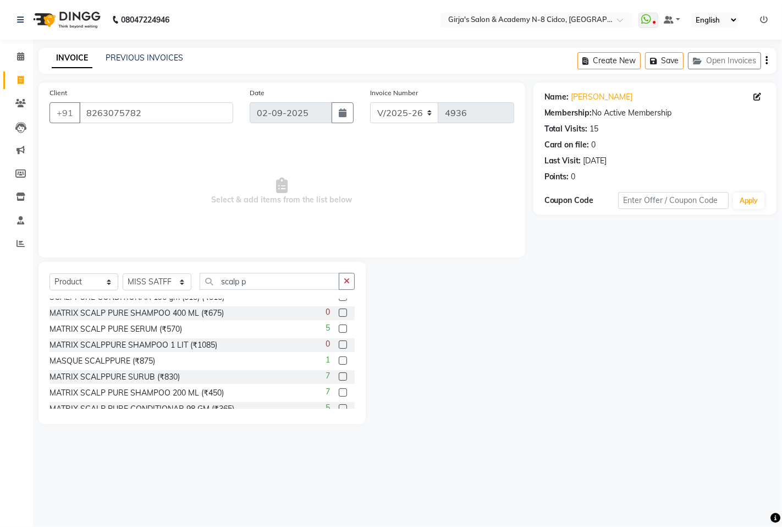
scroll to position [48, 0]
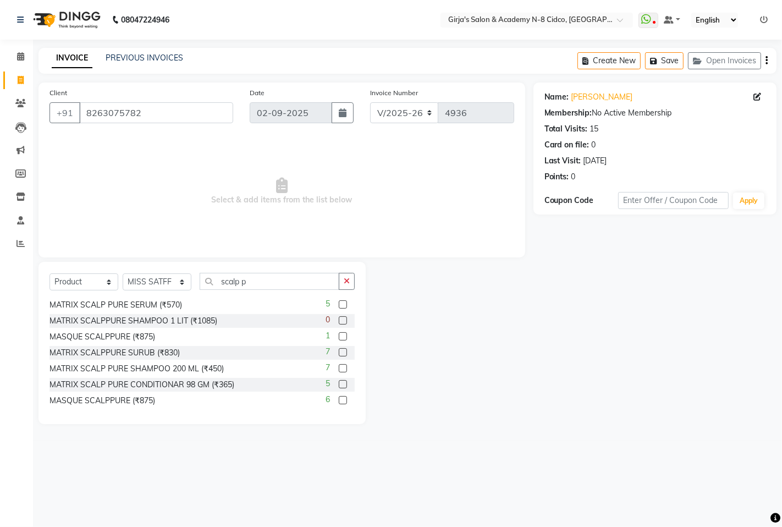
click at [339, 367] on label at bounding box center [343, 368] width 8 height 8
click at [339, 367] on input "checkbox" at bounding box center [342, 368] width 7 height 7
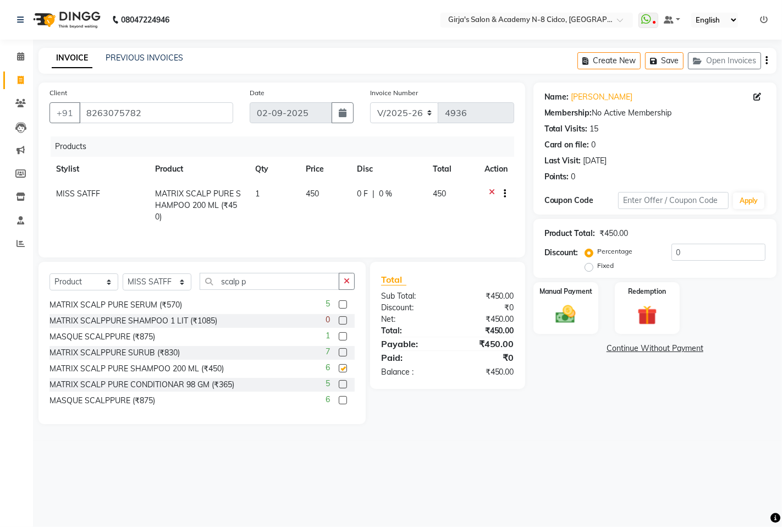
checkbox input "false"
click at [339, 385] on label at bounding box center [343, 384] width 8 height 8
click at [339, 385] on input "checkbox" at bounding box center [342, 384] width 7 height 7
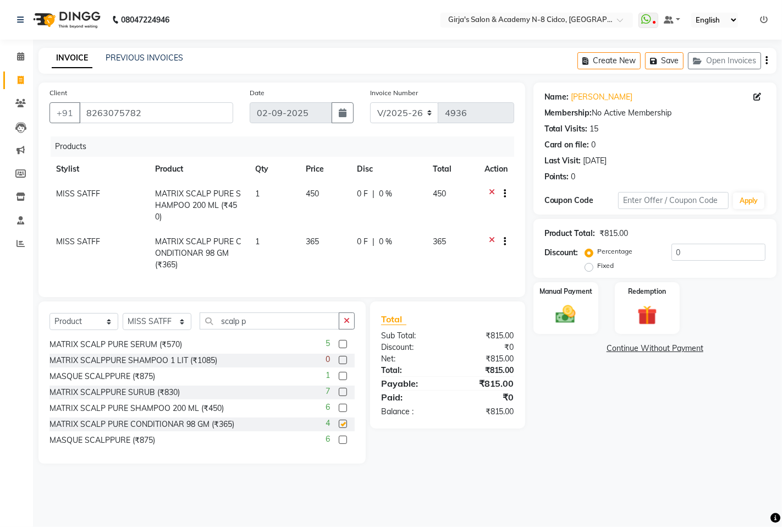
checkbox input "false"
click at [705, 254] on input "0" at bounding box center [718, 252] width 94 height 17
click at [707, 256] on input "8" at bounding box center [718, 252] width 94 height 17
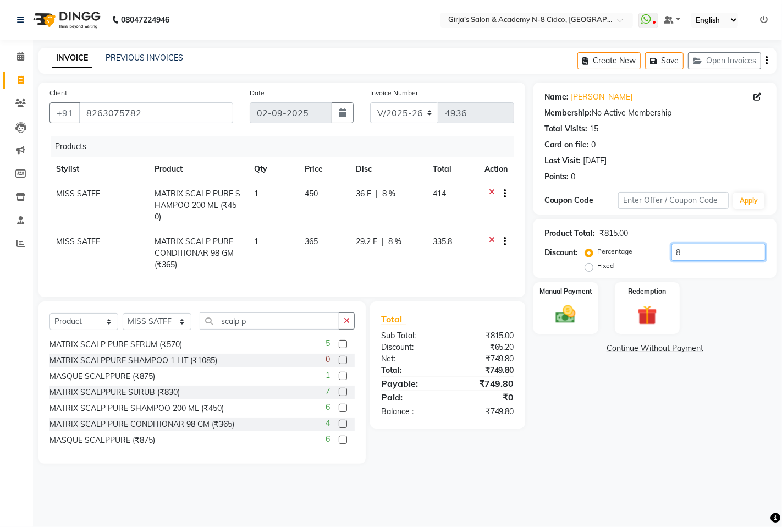
click at [707, 256] on input "8" at bounding box center [718, 252] width 94 height 17
type input "10"
click at [630, 349] on link "Continue Without Payment" at bounding box center [654, 348] width 239 height 12
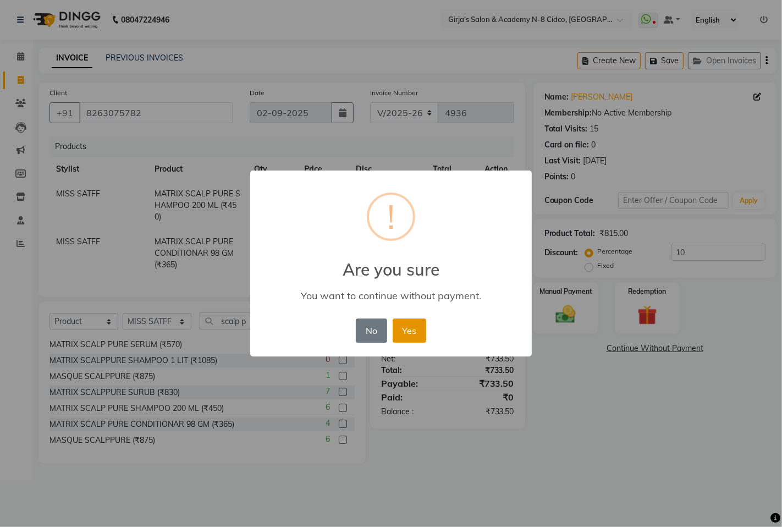
click at [405, 323] on button "Yes" at bounding box center [410, 330] width 34 height 24
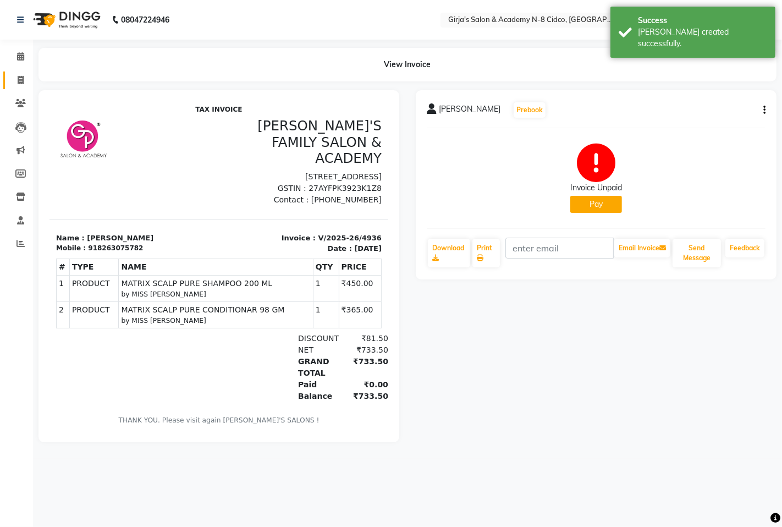
click at [18, 84] on icon at bounding box center [21, 80] width 6 height 8
select select "service"
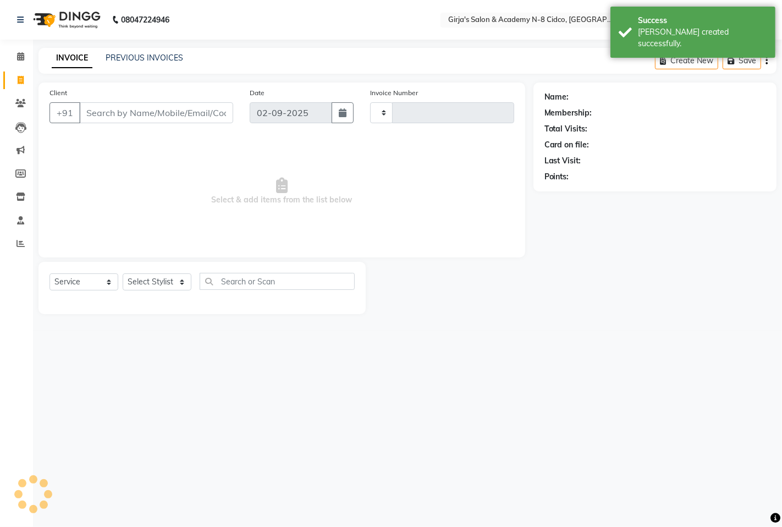
type input "4937"
select select "66"
click at [145, 73] on div "INVOICE PREVIOUS INVOICES Create New Save Open Invoices" at bounding box center [407, 61] width 738 height 26
click at [158, 57] on link "PREVIOUS INVOICES" at bounding box center [145, 58] width 78 height 10
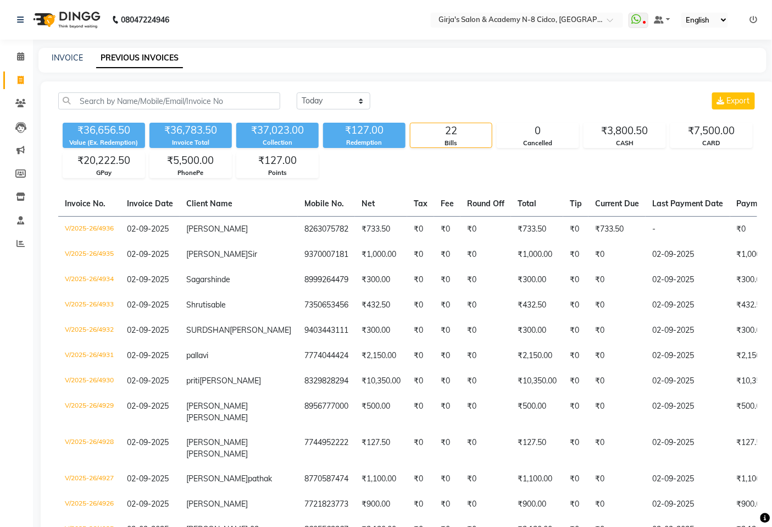
click at [757, 20] on icon at bounding box center [754, 20] width 8 height 8
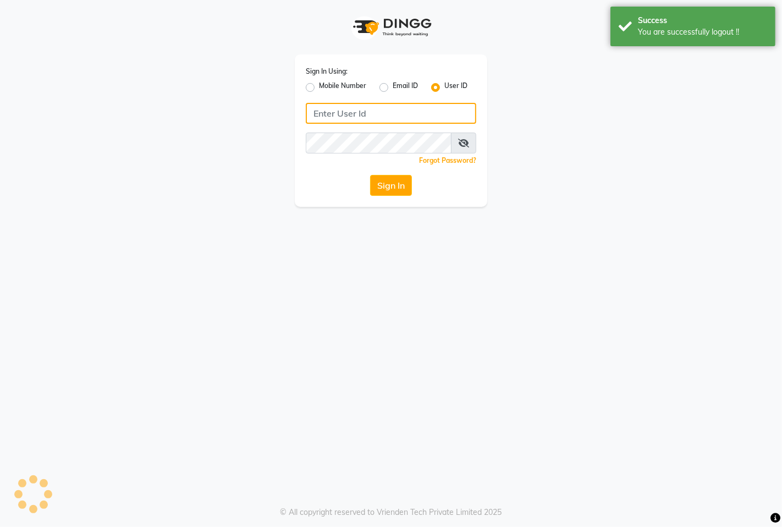
type input "8767730198"
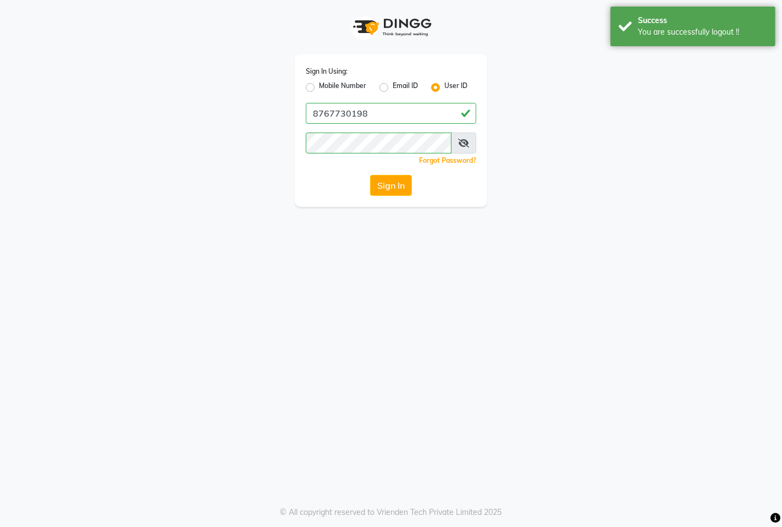
click at [326, 81] on label "Mobile Number" at bounding box center [342, 87] width 47 height 13
click at [326, 81] on input "Mobile Number" at bounding box center [322, 84] width 7 height 7
radio input "true"
radio input "false"
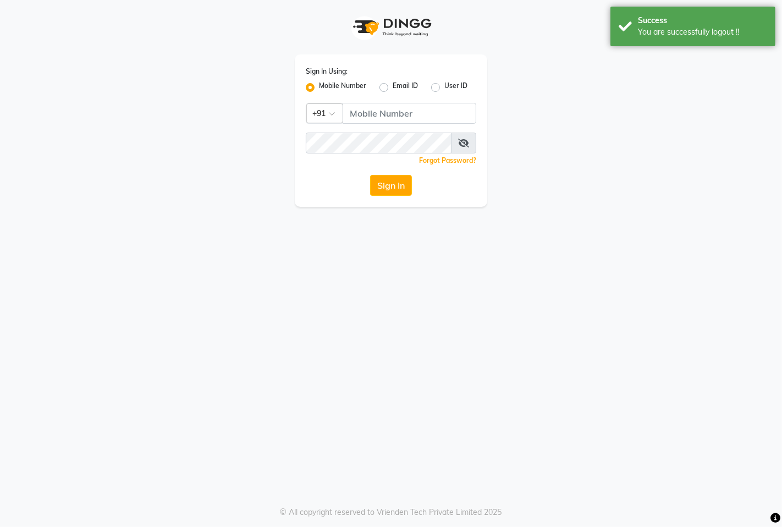
click at [327, 84] on label "Mobile Number" at bounding box center [342, 87] width 47 height 13
click at [326, 84] on input "Mobile Number" at bounding box center [322, 84] width 7 height 7
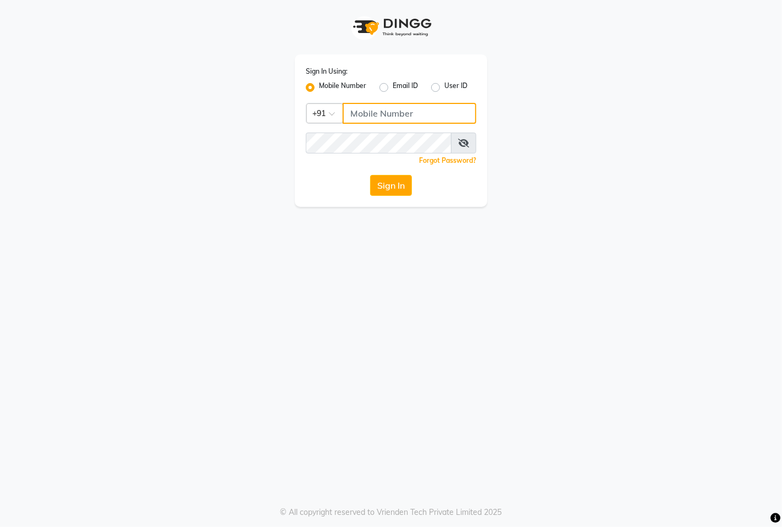
click at [372, 106] on input "Username" at bounding box center [409, 113] width 134 height 21
type input "8767730198"
click at [387, 198] on div "Sign In Using: Mobile Number Email ID User ID Country Code × [PHONE_NUMBER] Rem…" at bounding box center [391, 130] width 192 height 152
click at [387, 192] on button "Sign In" at bounding box center [391, 185] width 42 height 21
